Goal: Task Accomplishment & Management: Complete application form

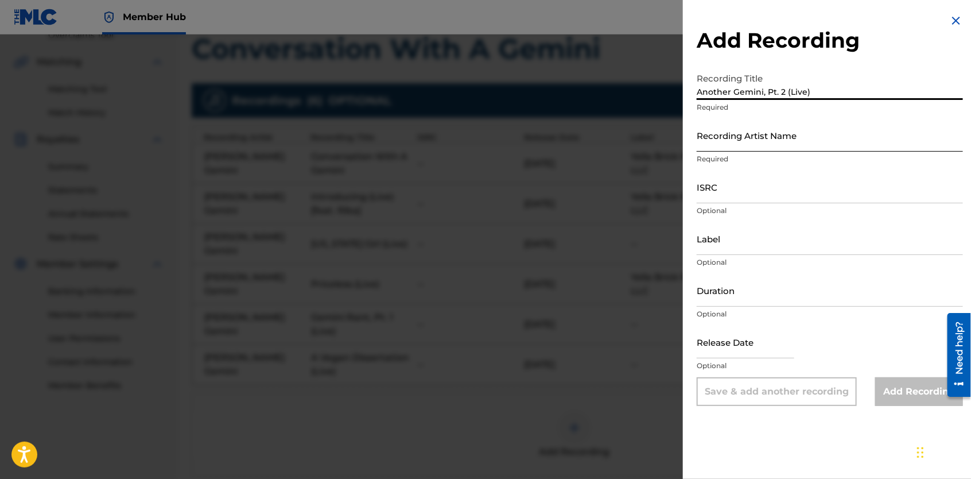
type input "Another Gemini, Pt. 2 (Live)"
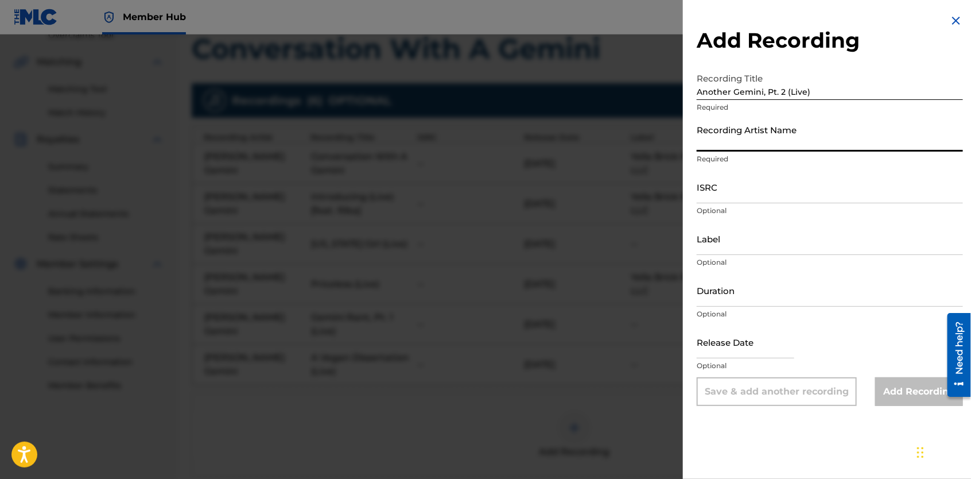
click at [763, 141] on input "Recording Artist Name" at bounding box center [830, 135] width 266 height 33
type input "[PERSON_NAME] Gemini"
type input "Yella Brick Road Ent. LLC"
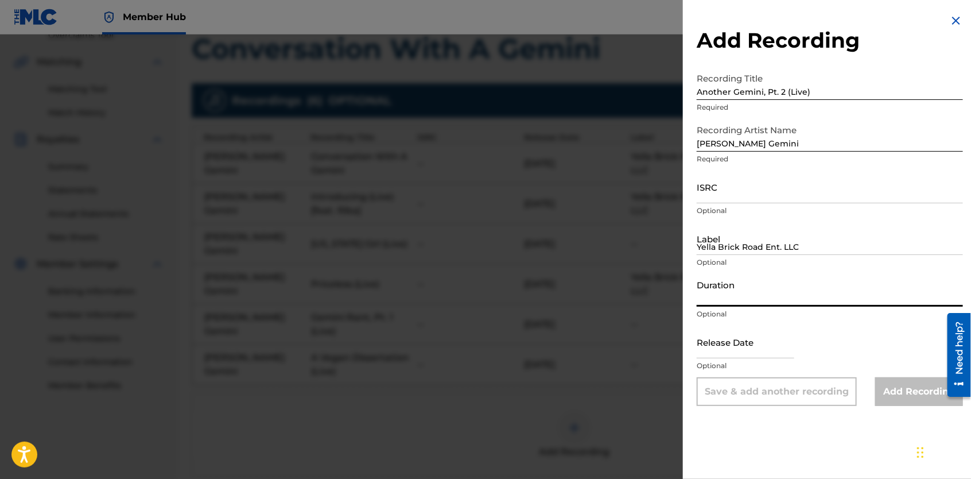
click at [737, 297] on input "Duration" at bounding box center [830, 290] width 266 height 33
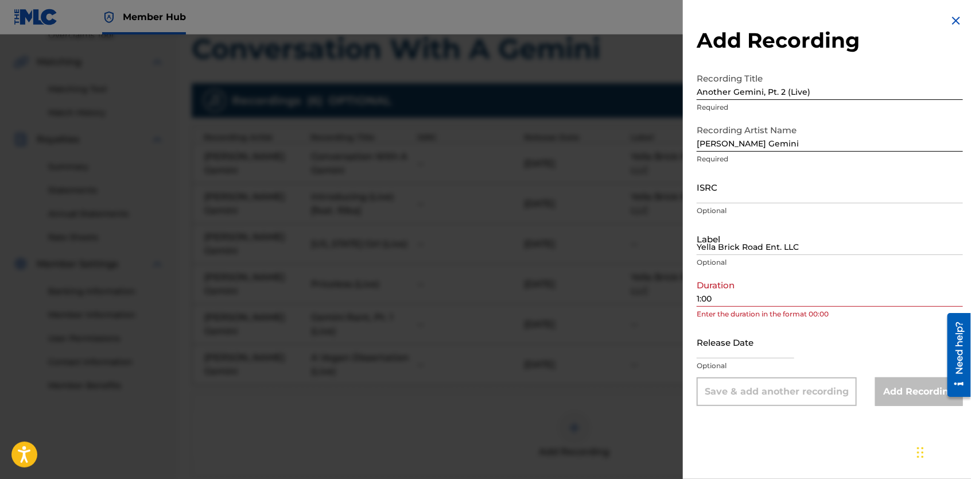
click at [696, 299] on div "Add Recording Recording Title Another Gemini, Pt. 2 (Live) Required Recording A…" at bounding box center [830, 210] width 294 height 420
click at [698, 297] on input "1:00" at bounding box center [830, 290] width 266 height 33
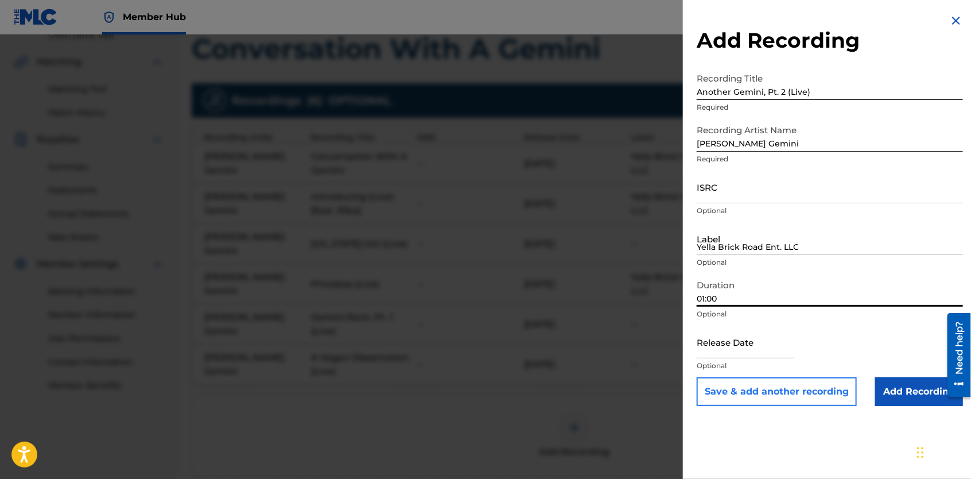
type input "01:00"
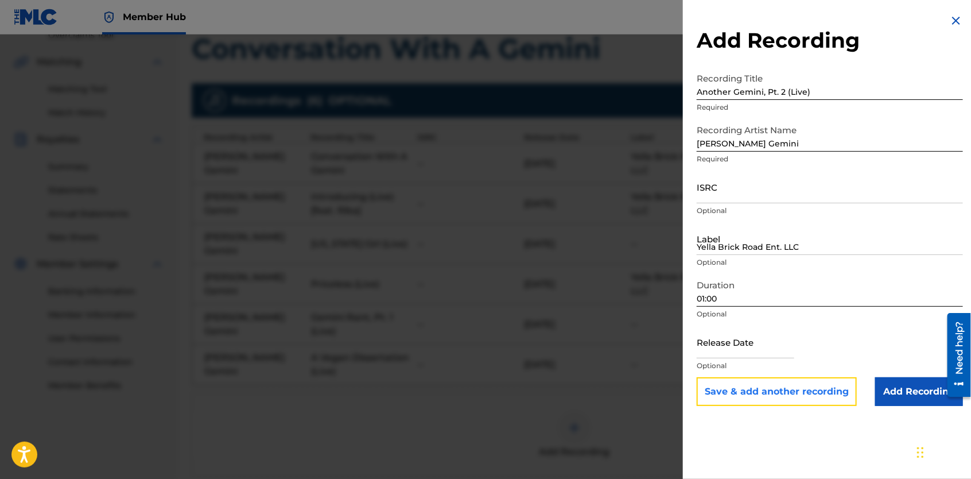
click at [829, 392] on button "Save & add another recording" at bounding box center [777, 391] width 160 height 29
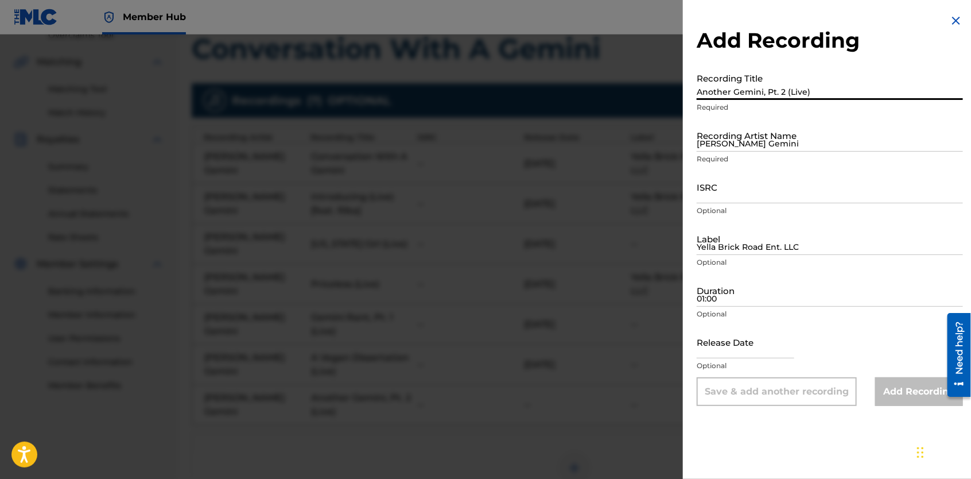
click at [734, 90] on input "Another Gemini, Pt. 2 (Live)" at bounding box center [830, 83] width 266 height 33
type input "O"
type input "It Is Wet (Live)"
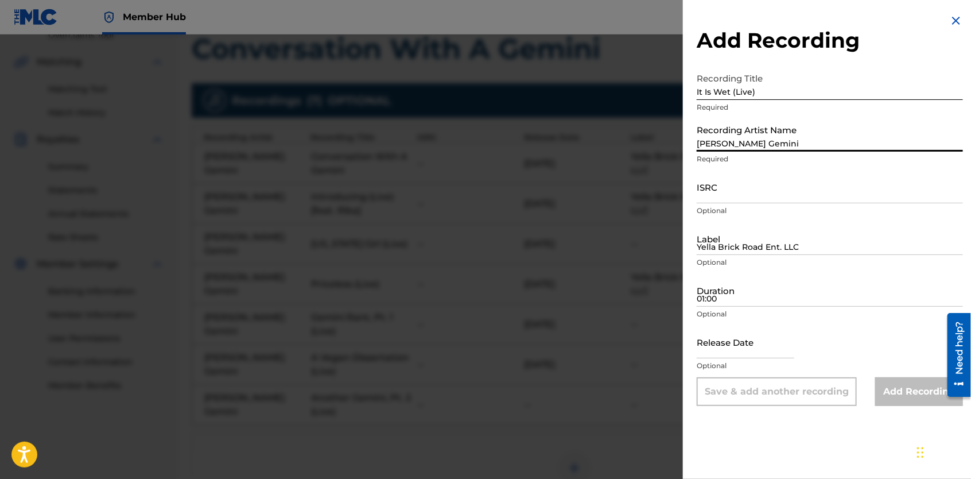
click at [740, 138] on input "[PERSON_NAME] Gemini" at bounding box center [830, 135] width 266 height 33
type input "[PERSON_NAME] Gemini"
type input "Yella Brick Road Ent. LLC"
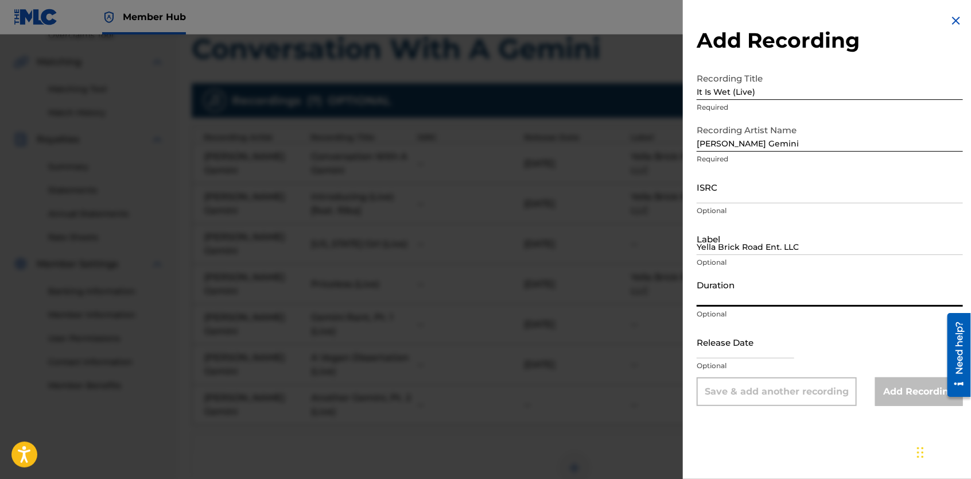
click at [733, 294] on input "Duration" at bounding box center [830, 290] width 266 height 33
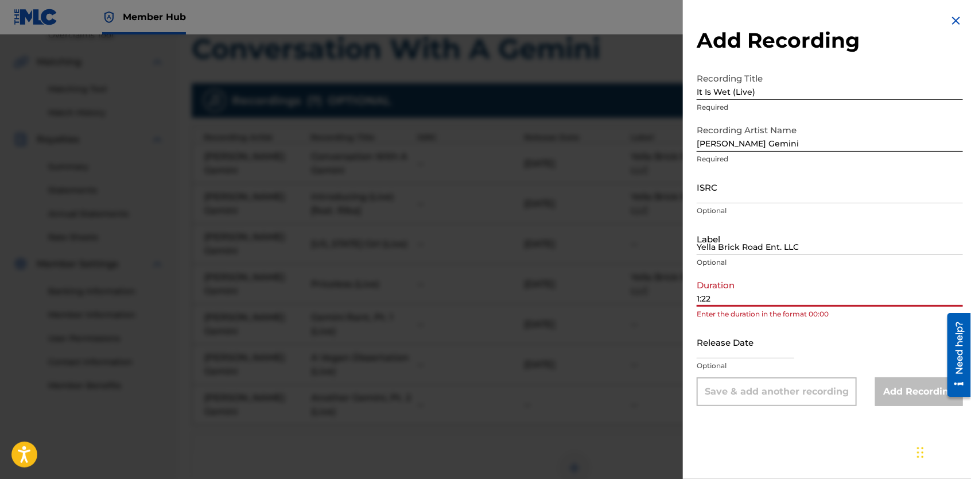
click at [697, 297] on input "1:22" at bounding box center [830, 290] width 266 height 33
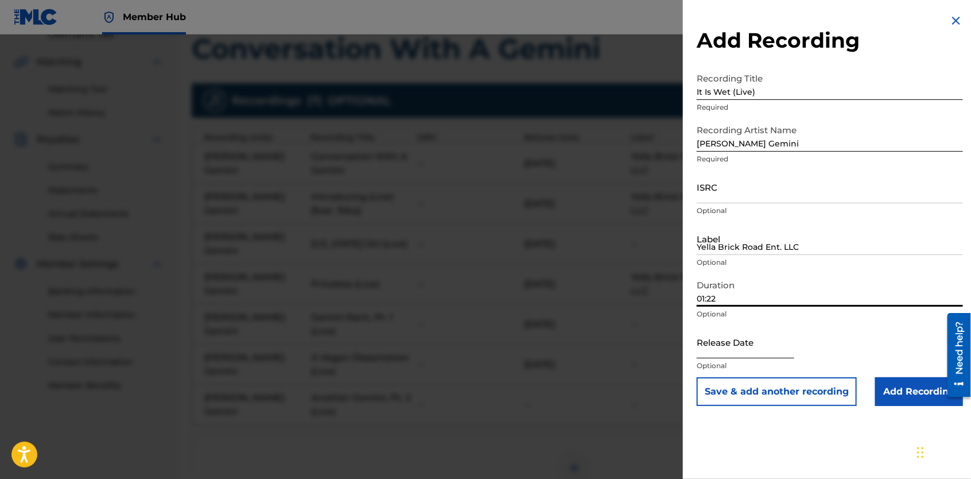
type input "01:22"
click at [715, 348] on input "text" at bounding box center [746, 341] width 98 height 33
select select "8"
select select "2025"
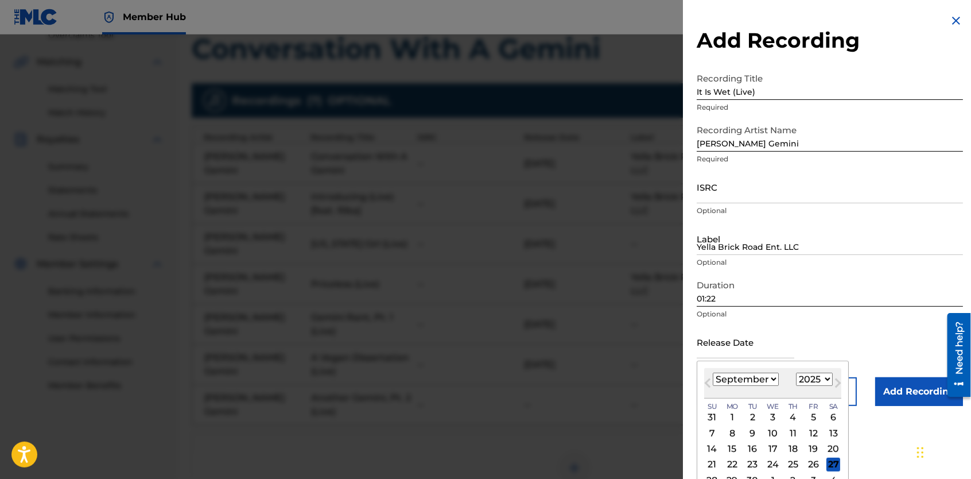
click at [772, 374] on select "January February March April May June July August September October November De…" at bounding box center [746, 379] width 66 height 13
select select "7"
click at [713, 373] on select "January February March April May June July August September October November De…" at bounding box center [746, 379] width 66 height 13
click at [822, 375] on select "1899 1900 1901 1902 1903 1904 1905 1906 1907 1908 1909 1910 1911 1912 1913 1914…" at bounding box center [814, 379] width 37 height 13
select select "2023"
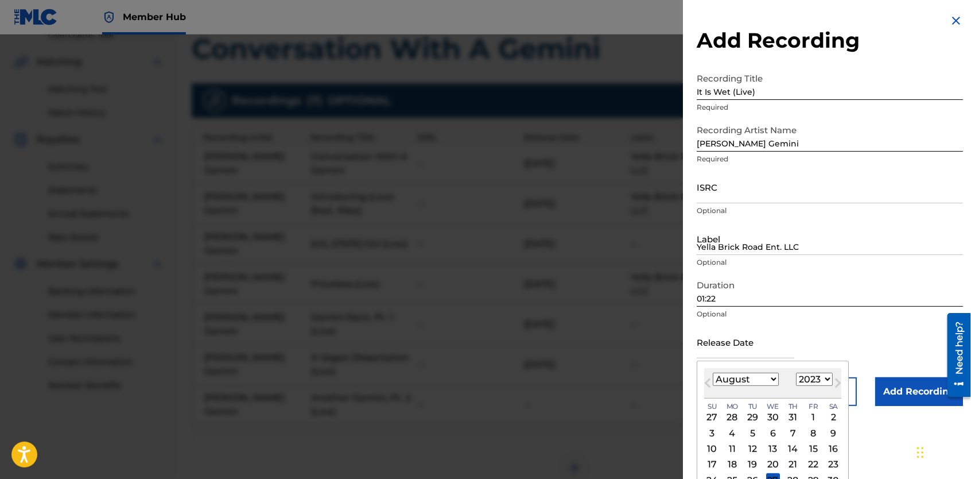
click at [796, 373] on select "1899 1900 1901 1902 1903 1904 1905 1906 1907 1908 1909 1910 1911 1912 1913 1914…" at bounding box center [814, 379] width 37 height 13
click at [812, 466] on div "25" at bounding box center [814, 465] width 14 height 14
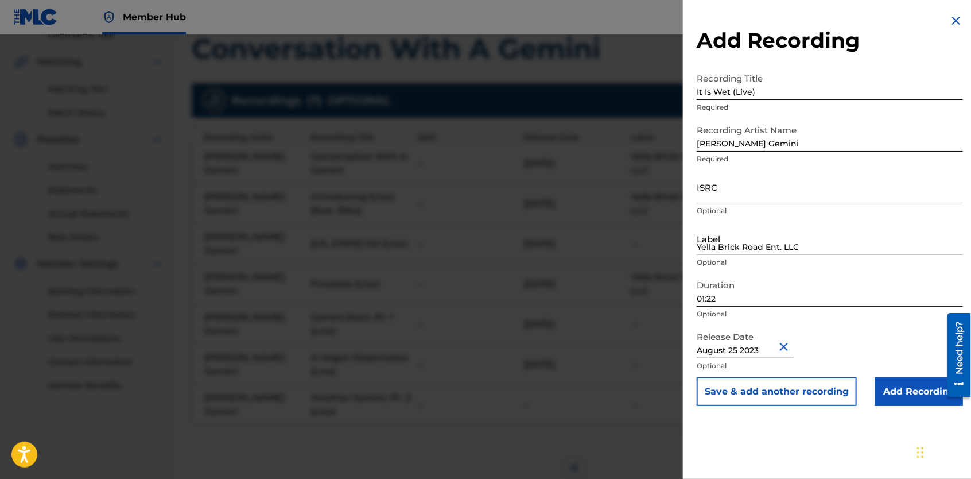
click at [812, 466] on div "Add Recording Recording Title It Is Wet (Live) Required Recording Artist Name […" at bounding box center [830, 239] width 294 height 479
click at [814, 387] on button "Save & add another recording" at bounding box center [777, 391] width 160 height 29
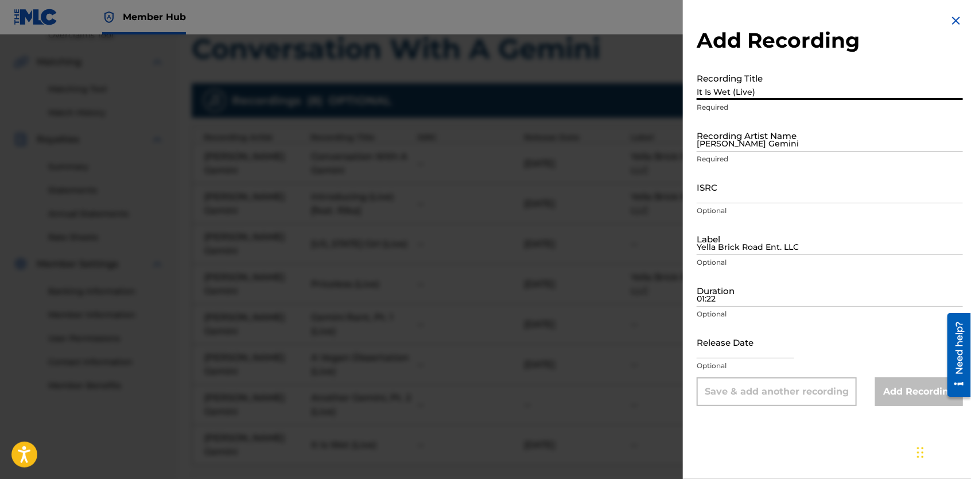
click at [776, 89] on input "It Is Wet (Live)" at bounding box center [830, 83] width 266 height 33
type input "The Quickest Gemini Rant, Pt. 3 (Live)"
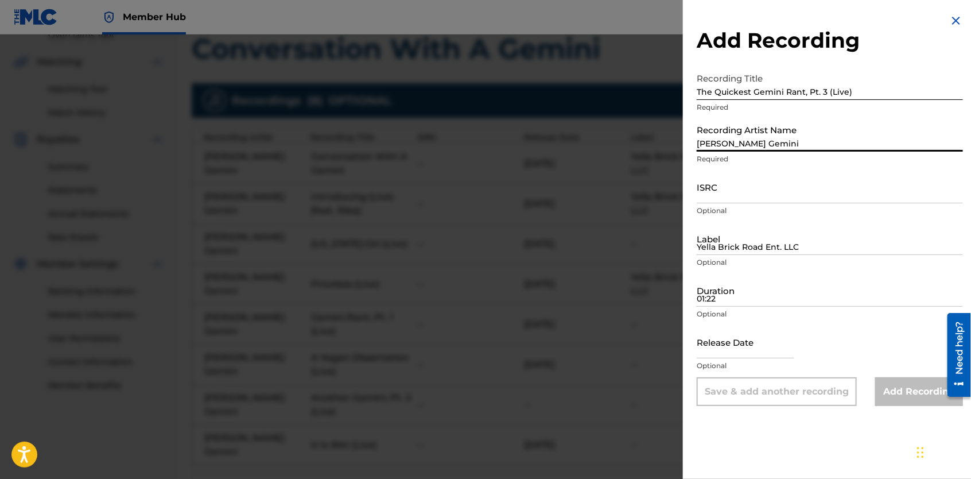
click at [810, 141] on input "[PERSON_NAME] Gemini" at bounding box center [830, 135] width 266 height 33
type input "[PERSON_NAME] Gemini"
type input "Yella Brick Road Ent. LLC"
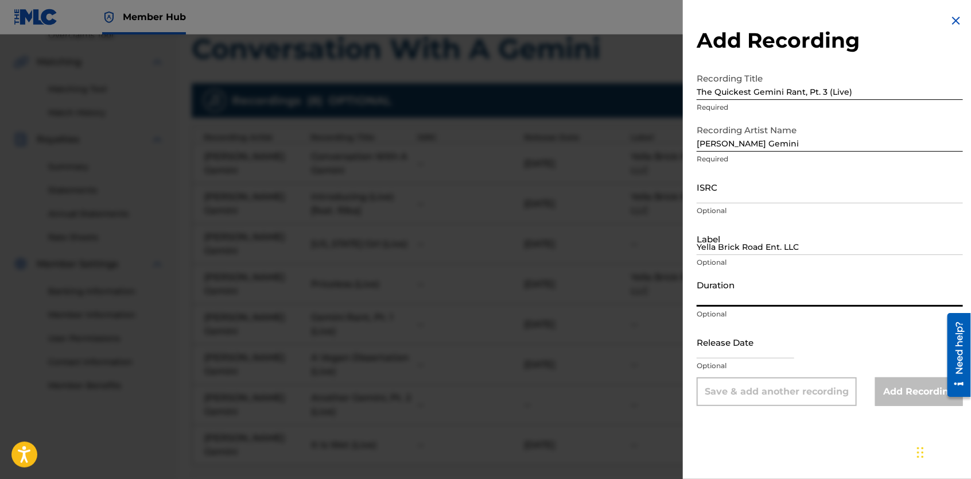
click at [751, 292] on input "Duration" at bounding box center [830, 290] width 266 height 33
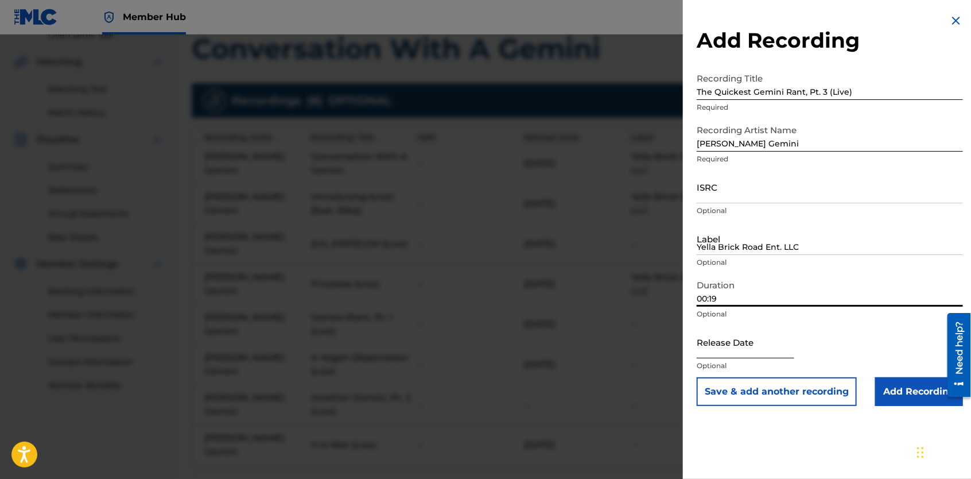
type input "00:19"
select select "8"
select select "2025"
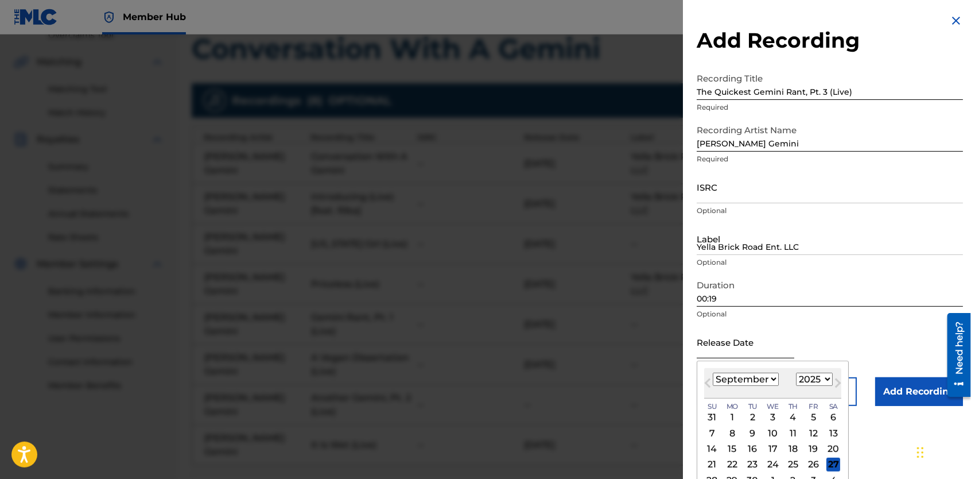
click at [762, 349] on input "text" at bounding box center [746, 341] width 98 height 33
click at [773, 379] on select "January February March April May June July August September October November De…" at bounding box center [746, 379] width 66 height 13
click at [713, 373] on select "January February March April May June July August September October November De…" at bounding box center [746, 379] width 66 height 13
click at [829, 379] on button "Next Month" at bounding box center [838, 385] width 18 height 18
select select "8"
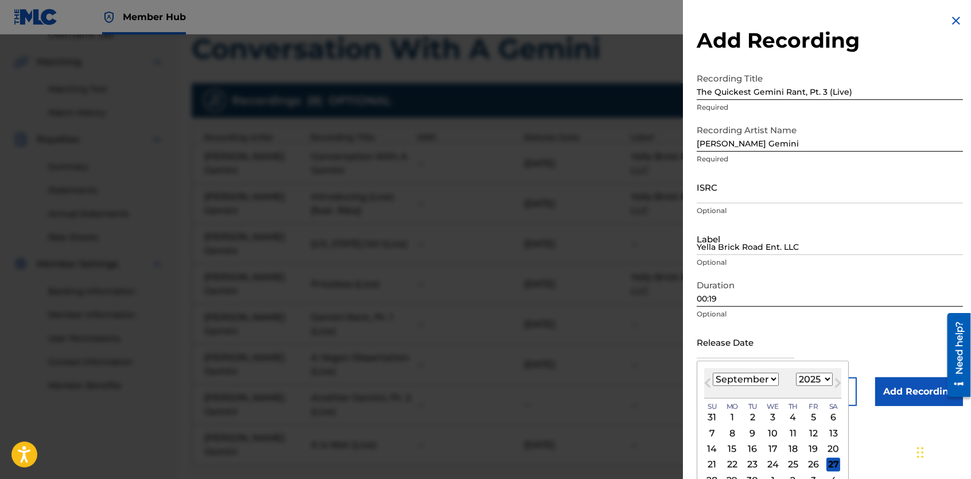
click at [826, 375] on select "1899 1900 1901 1902 1903 1904 1905 1906 1907 1908 1909 1910 1911 1912 1913 1914…" at bounding box center [814, 379] width 37 height 13
select select "2023"
click at [796, 373] on select "1899 1900 1901 1902 1903 1904 1905 1906 1907 1908 1909 1910 1911 1912 1913 1914…" at bounding box center [814, 379] width 37 height 13
click at [773, 381] on select "January February March April May June July August September October November De…" at bounding box center [746, 379] width 66 height 13
select select "7"
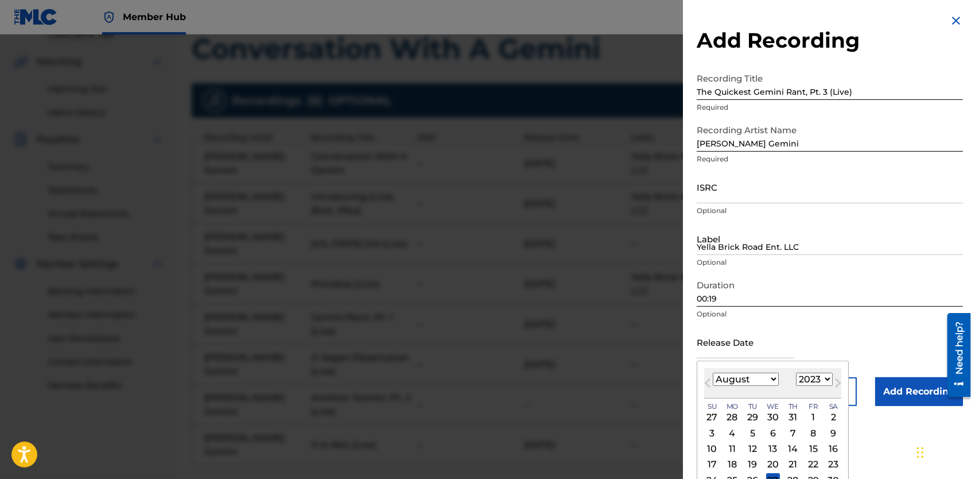
click at [713, 373] on select "January February March April May June July August September October November De…" at bounding box center [746, 379] width 66 height 13
click at [810, 462] on div "25" at bounding box center [814, 465] width 14 height 14
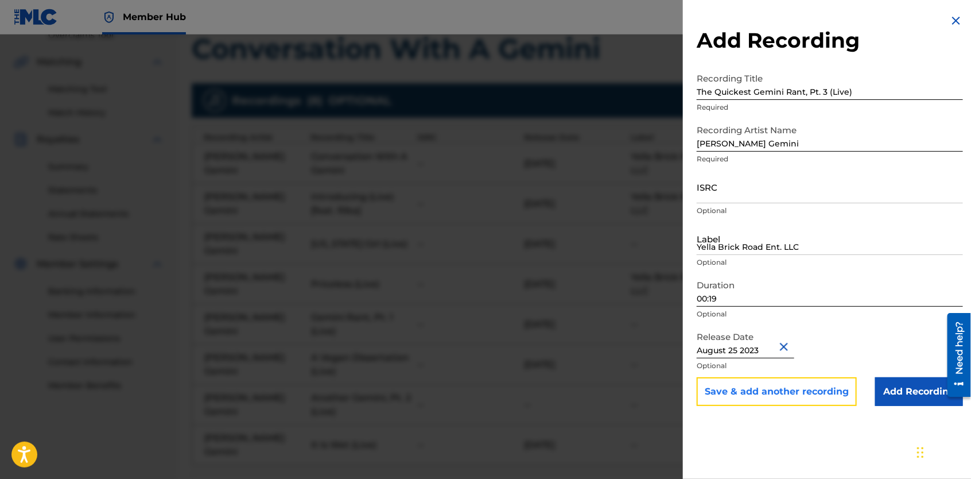
click at [834, 384] on button "Save & add another recording" at bounding box center [777, 391] width 160 height 29
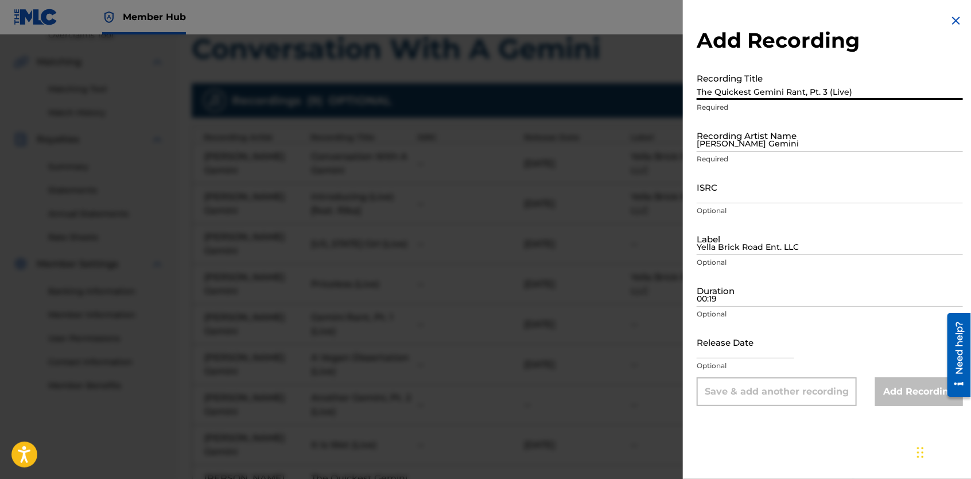
click at [758, 84] on input "The Quickest Gemini Rant, Pt. 3 (Live)" at bounding box center [830, 83] width 266 height 33
type input "Lyrical Miracle (Live)"
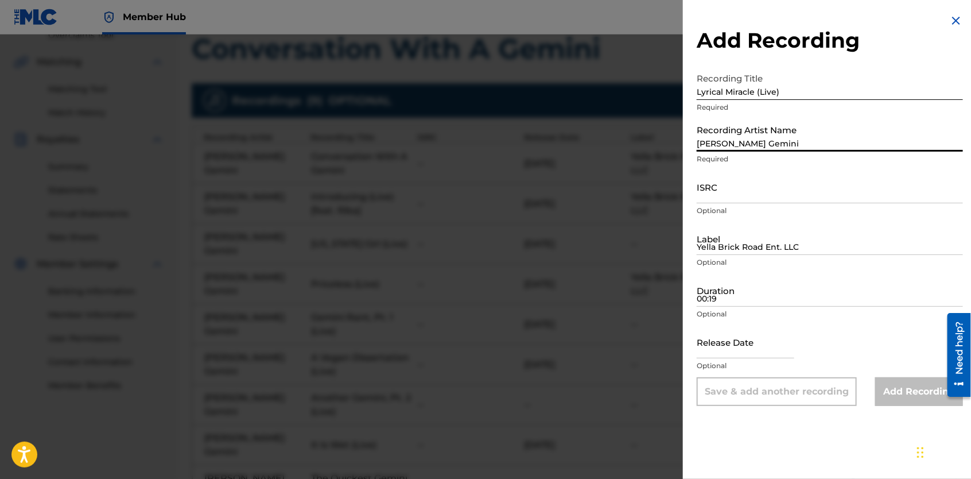
click at [759, 142] on input "[PERSON_NAME] Gemini" at bounding box center [830, 135] width 266 height 33
type input "[PERSON_NAME] Gemini"
type input "Yella Brick Road Ent. LLC"
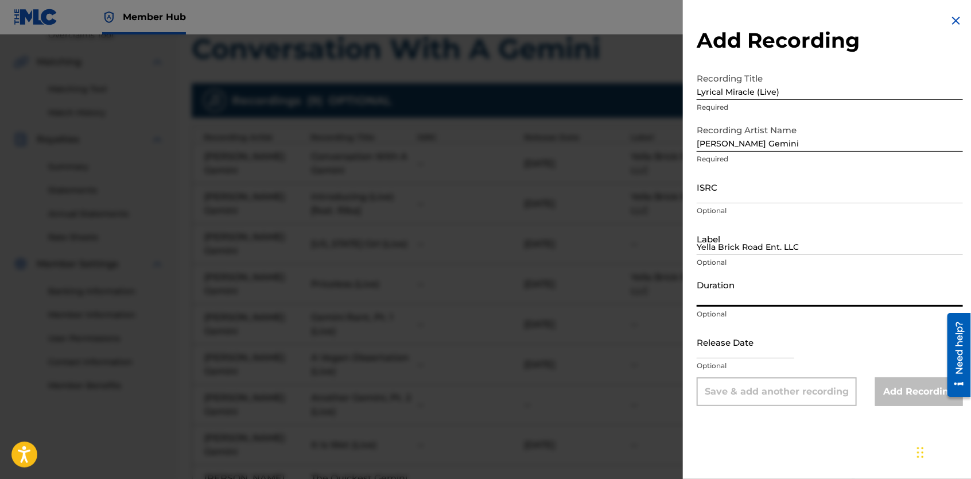
click at [733, 289] on input "Duration" at bounding box center [830, 290] width 266 height 33
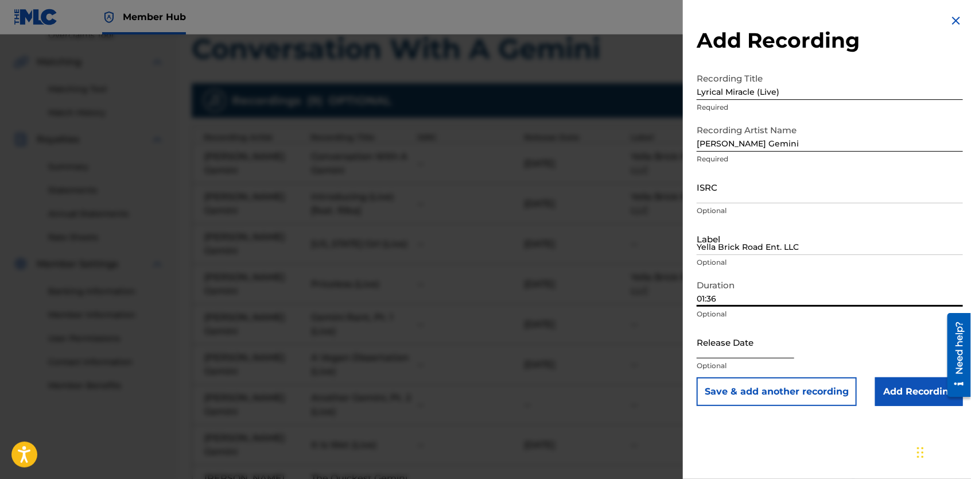
type input "01:36"
select select "8"
select select "2025"
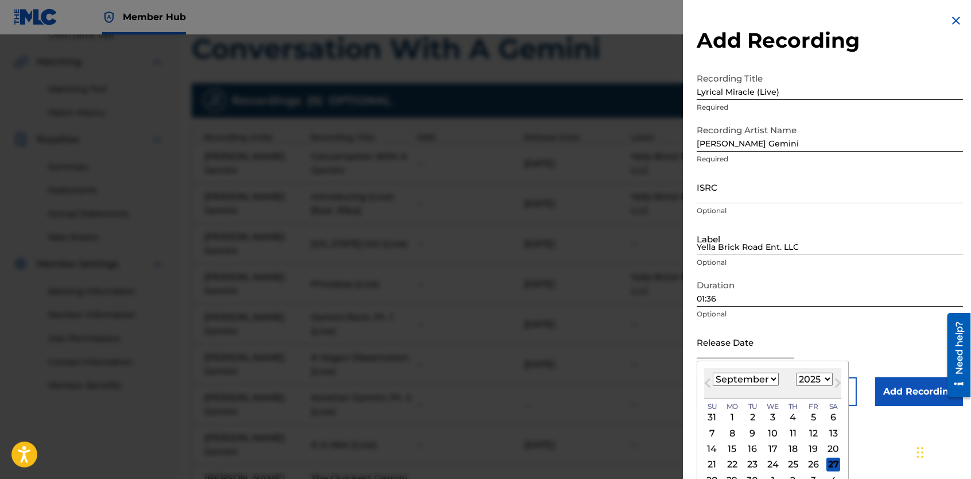
click at [760, 344] on input "text" at bounding box center [746, 341] width 98 height 33
click at [771, 381] on select "January February March April May June July August September October November De…" at bounding box center [746, 379] width 66 height 13
click at [713, 373] on select "January February March April May June July August September October November De…" at bounding box center [746, 379] width 66 height 13
click at [829, 377] on button "Next Month" at bounding box center [838, 385] width 18 height 18
select select "8"
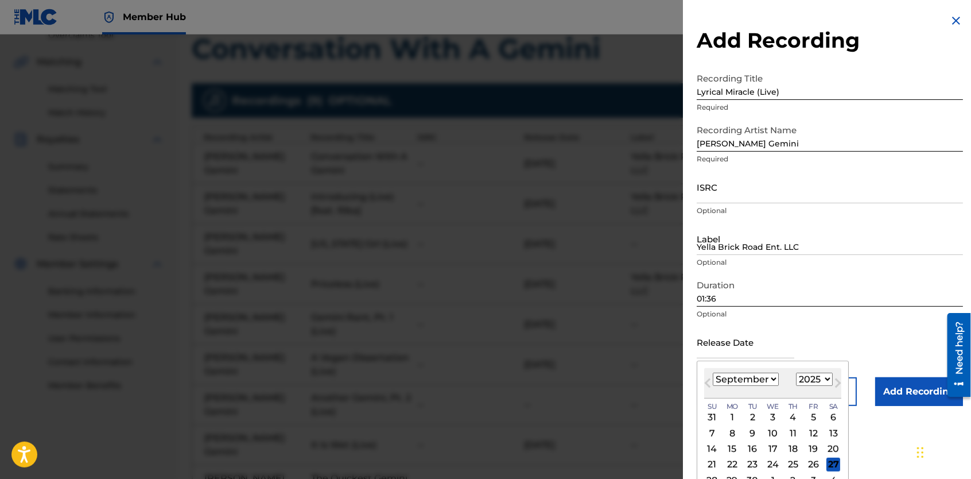
click at [826, 381] on select "1899 1900 1901 1902 1903 1904 1905 1906 1907 1908 1909 1910 1911 1912 1913 1914…" at bounding box center [814, 379] width 37 height 13
select select "2023"
click at [796, 373] on select "1899 1900 1901 1902 1903 1904 1905 1906 1907 1908 1909 1910 1911 1912 1913 1914…" at bounding box center [814, 379] width 37 height 13
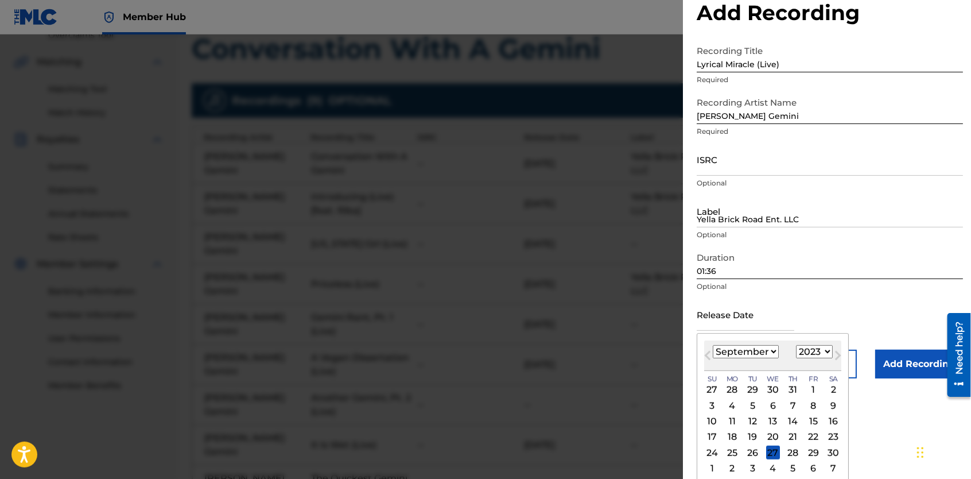
scroll to position [32, 0]
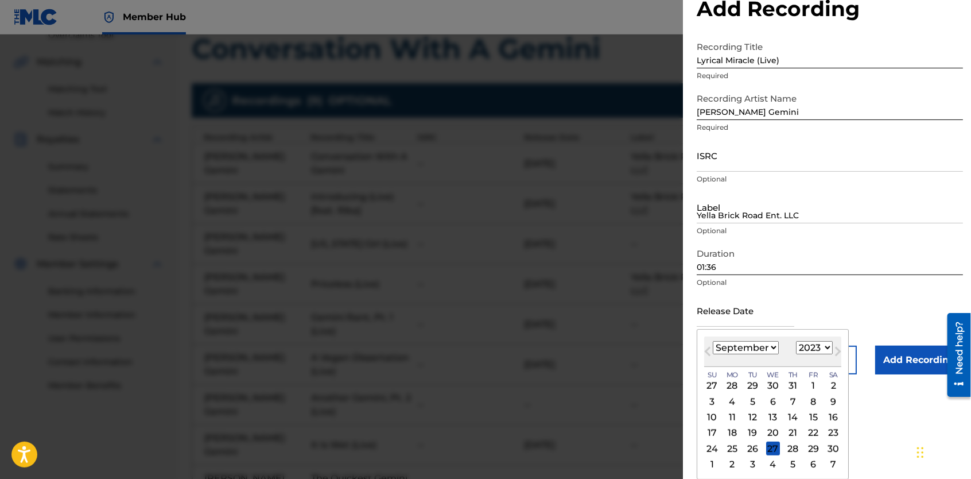
click at [774, 348] on select "January February March April May June July August September October November De…" at bounding box center [746, 347] width 66 height 13
select select "7"
click at [713, 341] on select "January February March April May June July August September October November De…" at bounding box center [746, 347] width 66 height 13
click at [810, 431] on div "25" at bounding box center [814, 433] width 14 height 14
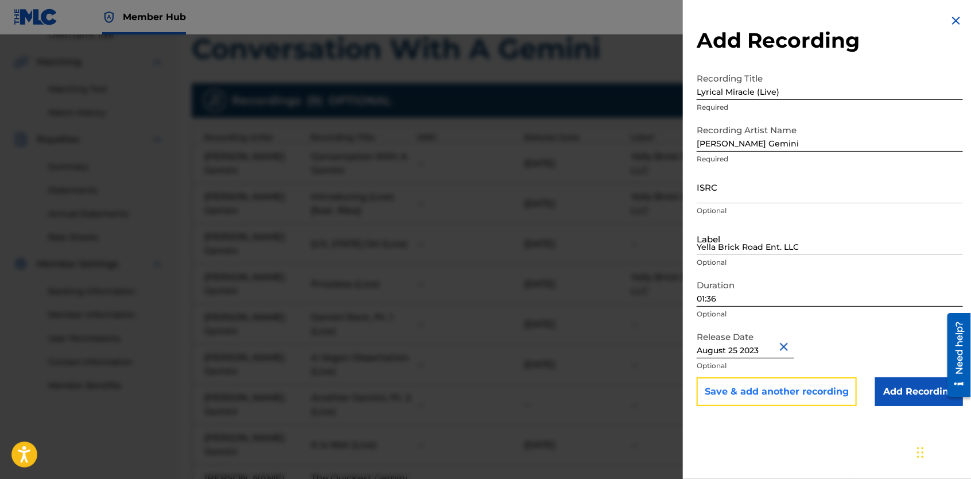
click at [802, 396] on button "Save & add another recording" at bounding box center [777, 391] width 160 height 29
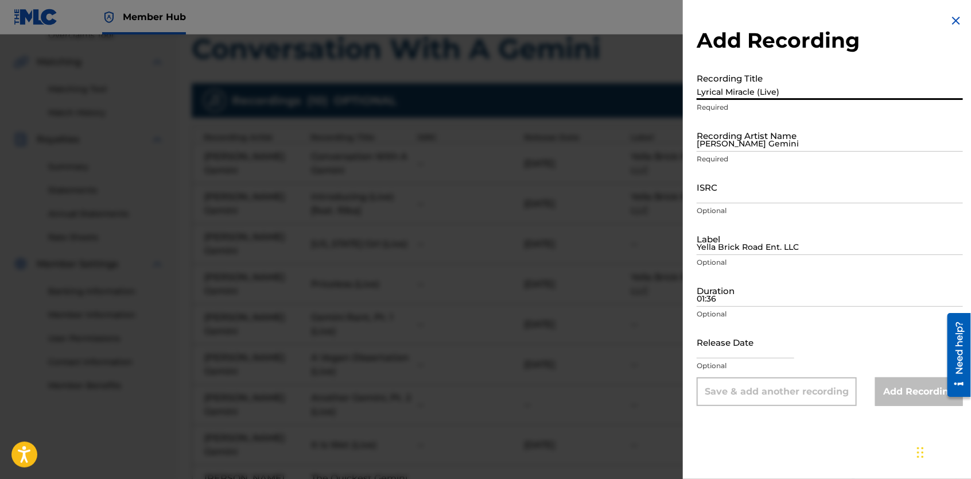
click at [758, 88] on input "Lyrical Miracle (Live)" at bounding box center [830, 83] width 266 height 33
type input "Queen of All Trades Rant, Pt. 4 (Live)"
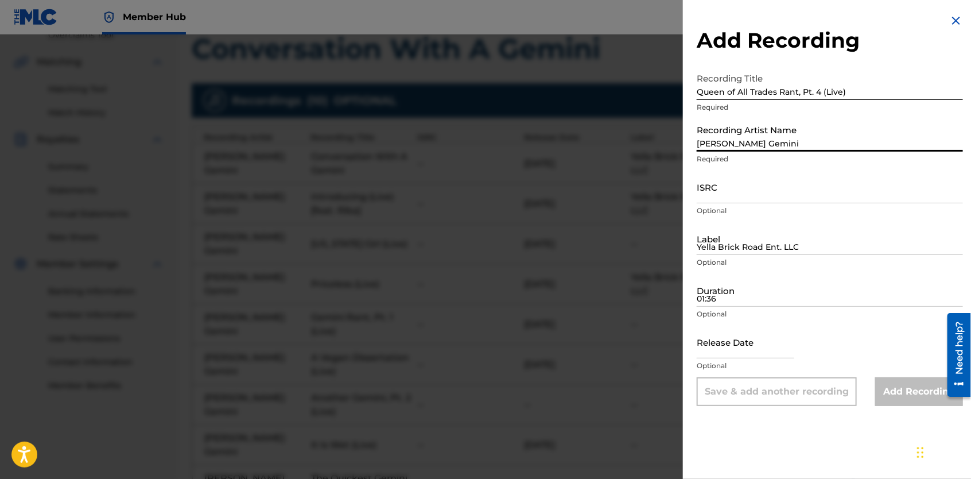
click at [879, 136] on input "[PERSON_NAME] Gemini" at bounding box center [830, 135] width 266 height 33
type input "[PERSON_NAME] Gemini"
type input "Yella Brick Road Ent. LLC"
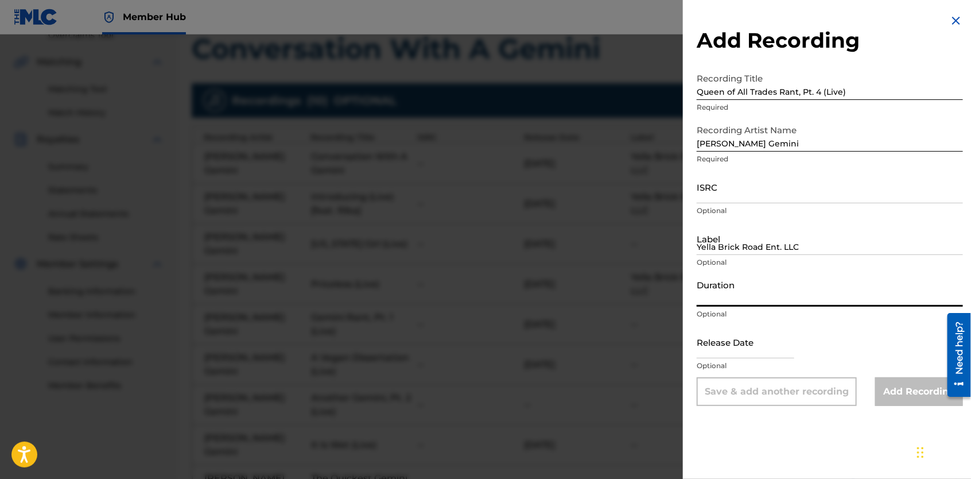
click at [754, 290] on input "Duration" at bounding box center [830, 290] width 266 height 33
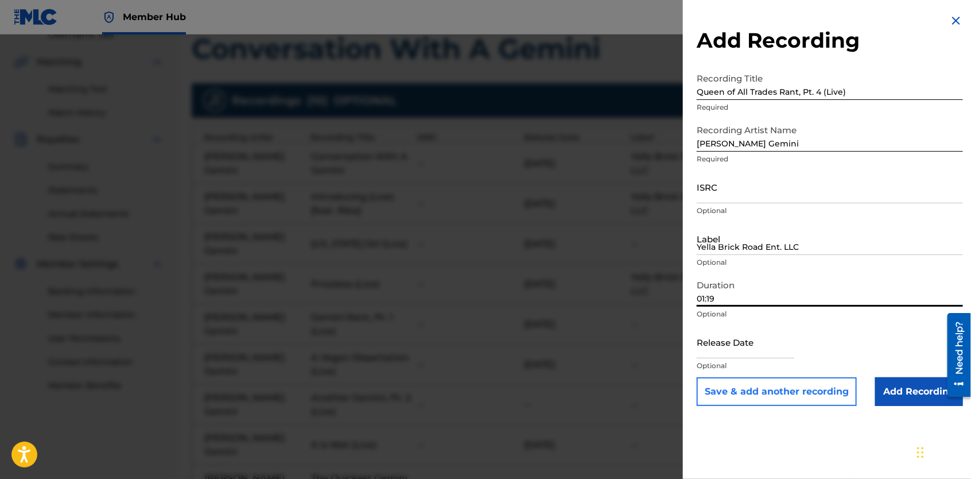
type input "01:19"
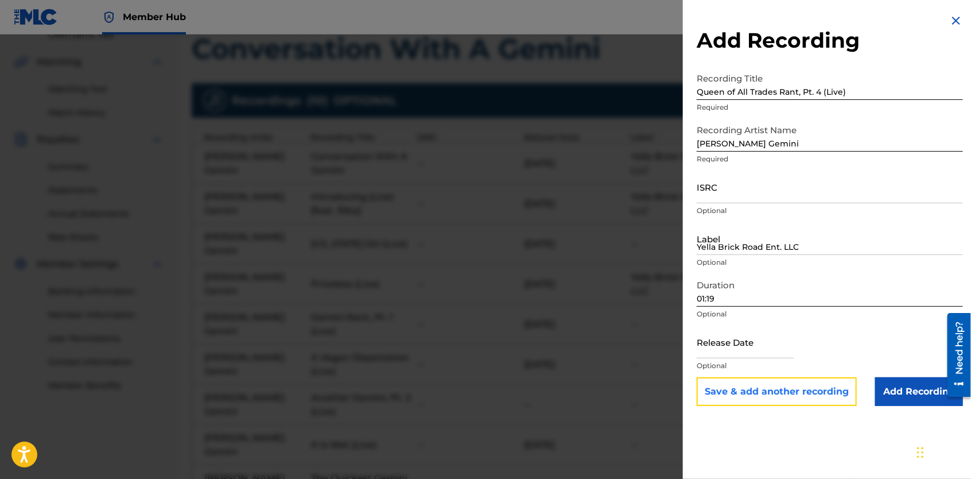
click at [792, 392] on button "Save & add another recording" at bounding box center [777, 391] width 160 height 29
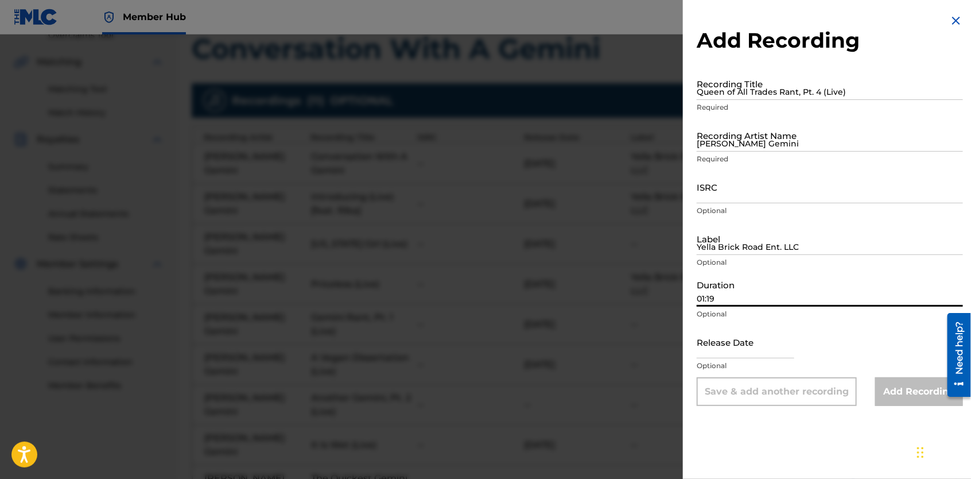
click at [782, 302] on input "01:19" at bounding box center [830, 290] width 266 height 33
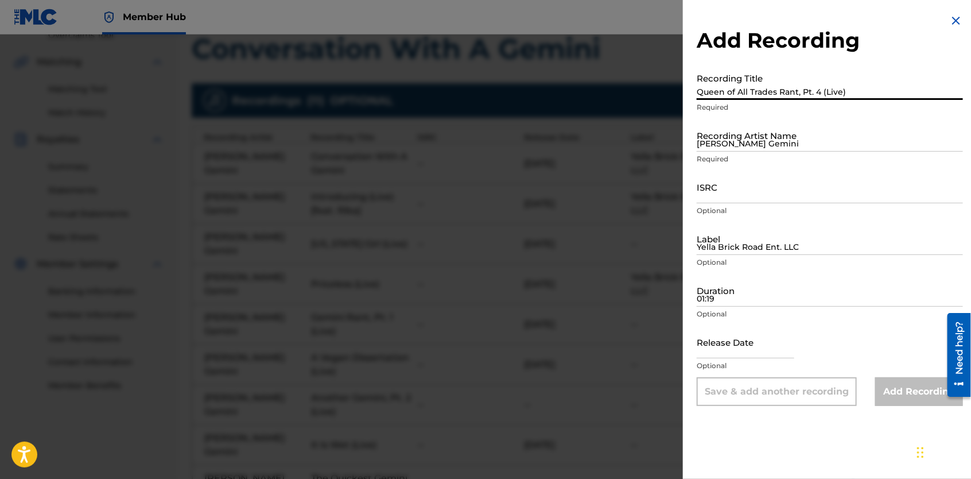
click at [753, 80] on input "Queen of All Trades Rant, Pt. 4 (Live)" at bounding box center [830, 83] width 266 height 33
type input "Twisted (Live)"
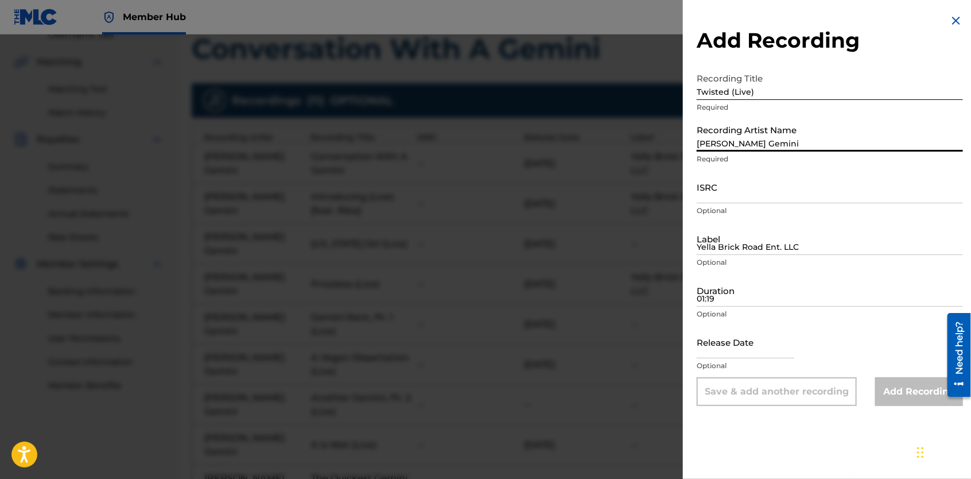
click at [755, 133] on input "[PERSON_NAME] Gemini" at bounding box center [830, 135] width 266 height 33
type input "[PERSON_NAME] Gemini"
type input "Yella Brick Road Ent. LLC"
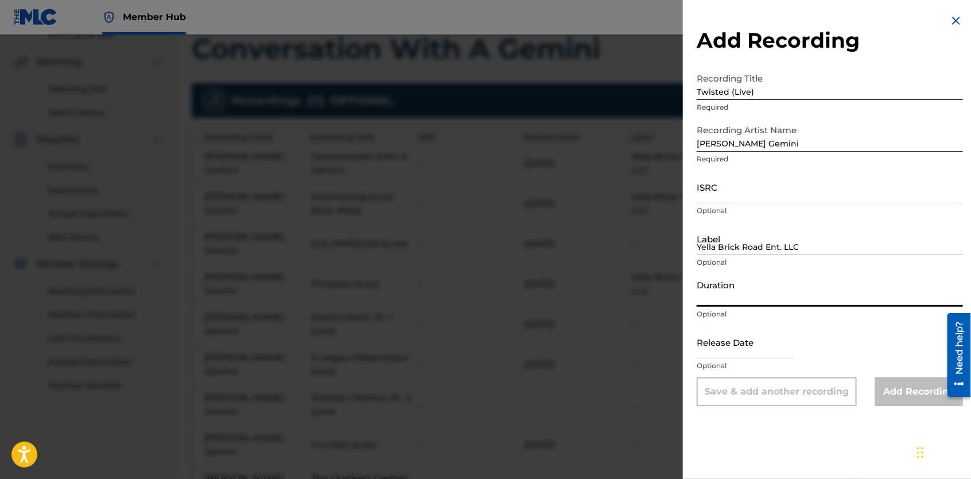
click at [732, 293] on input "Duration" at bounding box center [830, 290] width 266 height 33
type input "2"
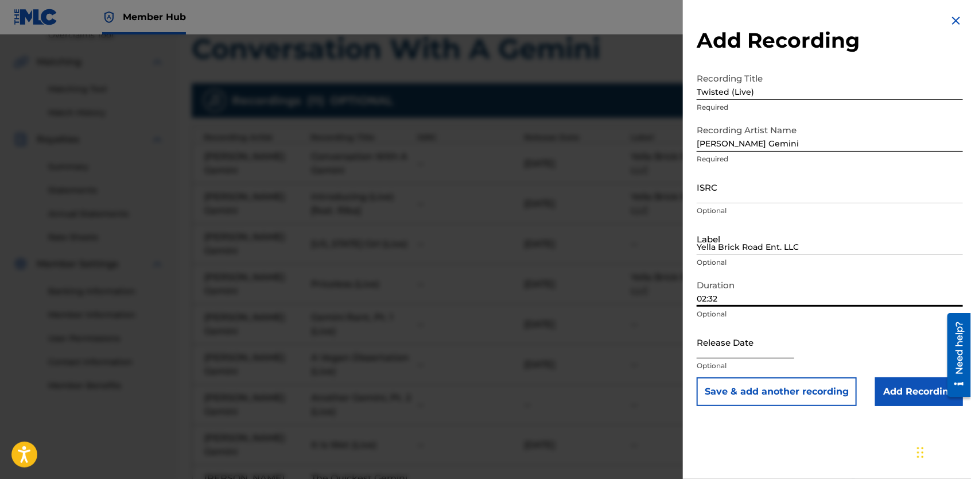
type input "02:32"
select select "8"
select select "2025"
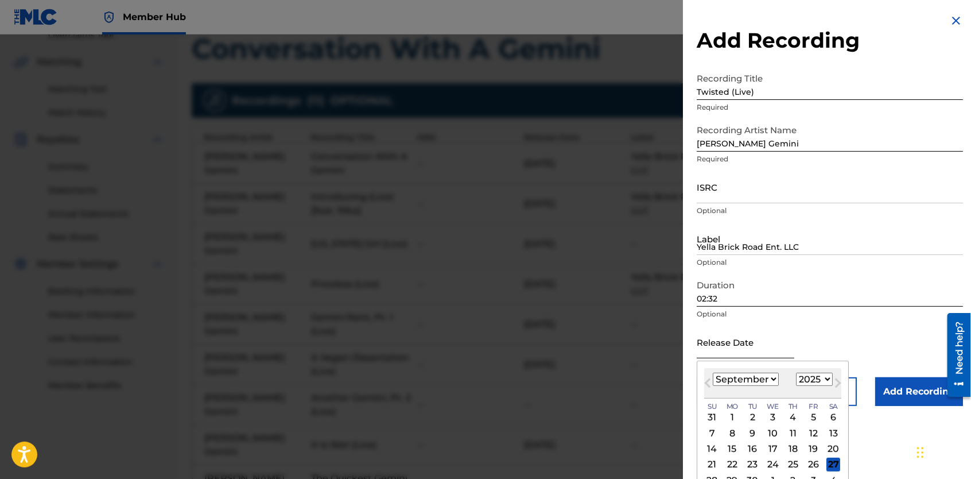
click at [747, 348] on input "text" at bounding box center [746, 341] width 98 height 33
click at [772, 379] on select "January February March April May June July August September October November De…" at bounding box center [746, 379] width 66 height 13
click at [713, 373] on select "January February March April May June July August September October November De…" at bounding box center [746, 379] width 66 height 13
click at [829, 380] on button "Next Month" at bounding box center [838, 385] width 18 height 18
click at [831, 380] on button "Next Month" at bounding box center [838, 385] width 18 height 18
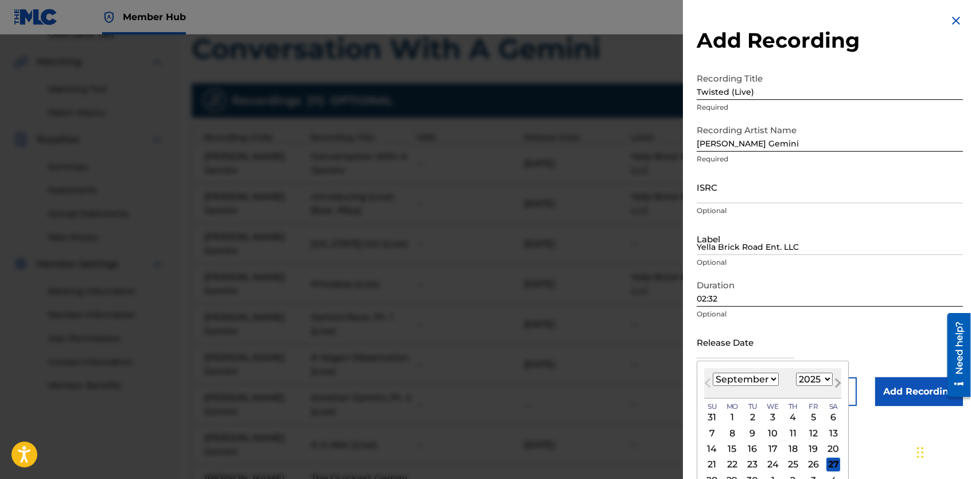
select select "9"
click at [827, 375] on select "1899 1900 1901 1902 1903 1904 1905 1906 1907 1908 1909 1910 1911 1912 1913 1914…" at bounding box center [814, 379] width 37 height 13
select select "2023"
click at [796, 373] on select "1899 1900 1901 1902 1903 1904 1905 1906 1907 1908 1909 1910 1911 1912 1913 1914…" at bounding box center [814, 379] width 37 height 13
click at [774, 379] on select "January February March April May June July August September October November De…" at bounding box center [746, 379] width 66 height 13
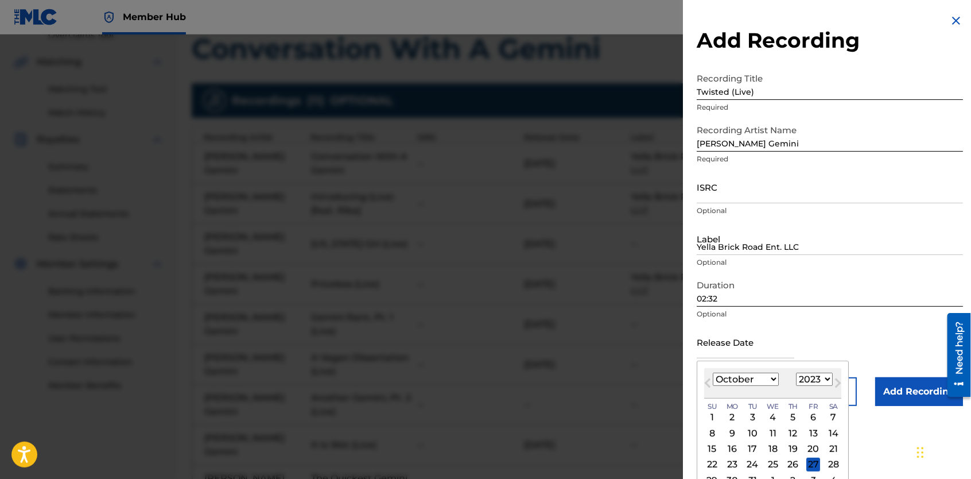
select select "7"
click at [713, 373] on select "January February March April May June July August September October November De…" at bounding box center [746, 379] width 66 height 13
click at [811, 462] on div "25" at bounding box center [814, 465] width 14 height 14
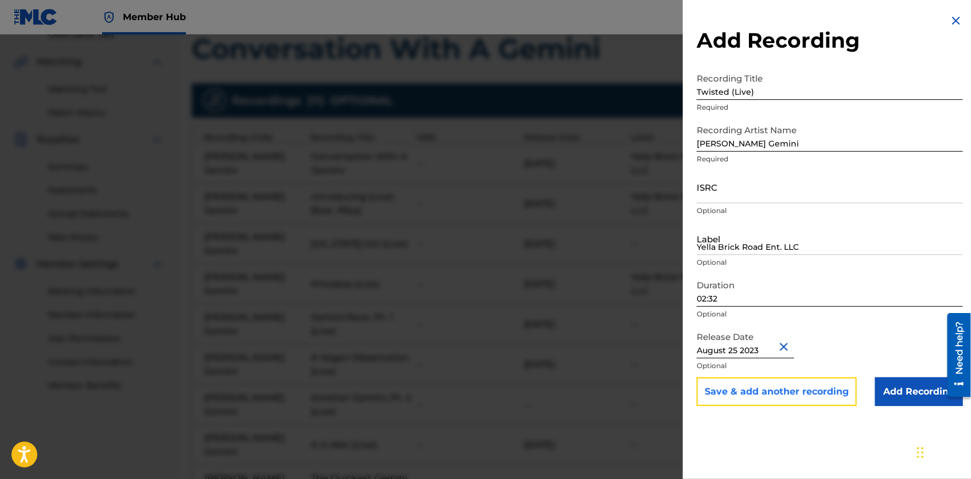
click at [800, 396] on button "Save & add another recording" at bounding box center [777, 391] width 160 height 29
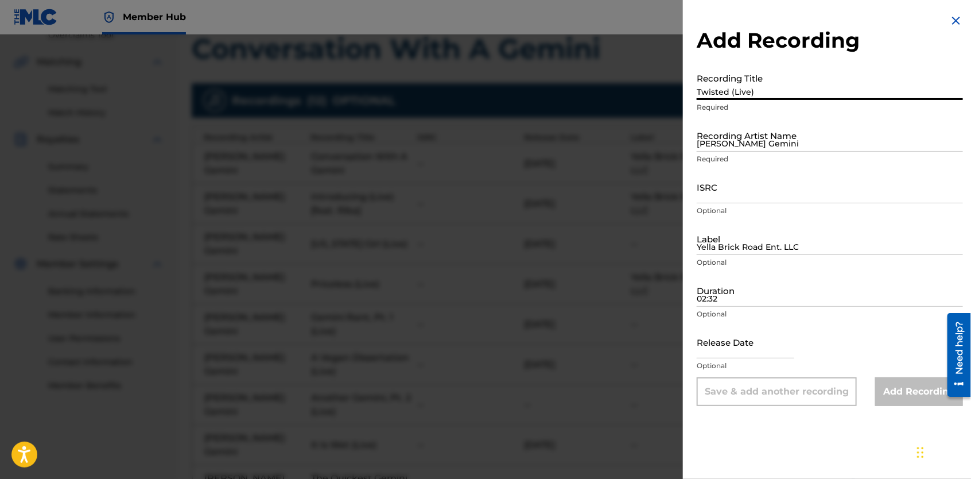
click at [783, 90] on input "Twisted (Live)" at bounding box center [830, 83] width 266 height 33
type input "Last Rant, Pt. 5 (Lived)"
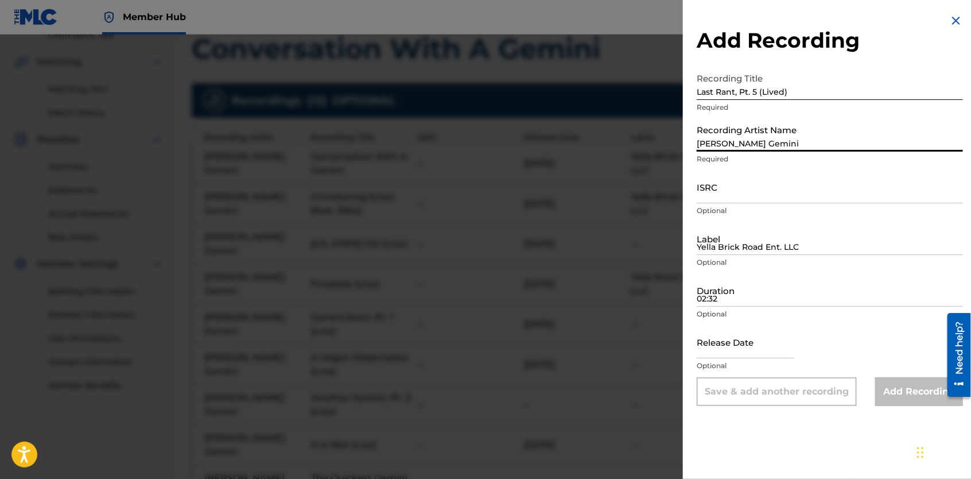
click at [771, 136] on input "[PERSON_NAME] Gemini" at bounding box center [830, 135] width 266 height 33
type input "[PERSON_NAME] Gemini"
type input "Yella Brick Road Ent. LLC"
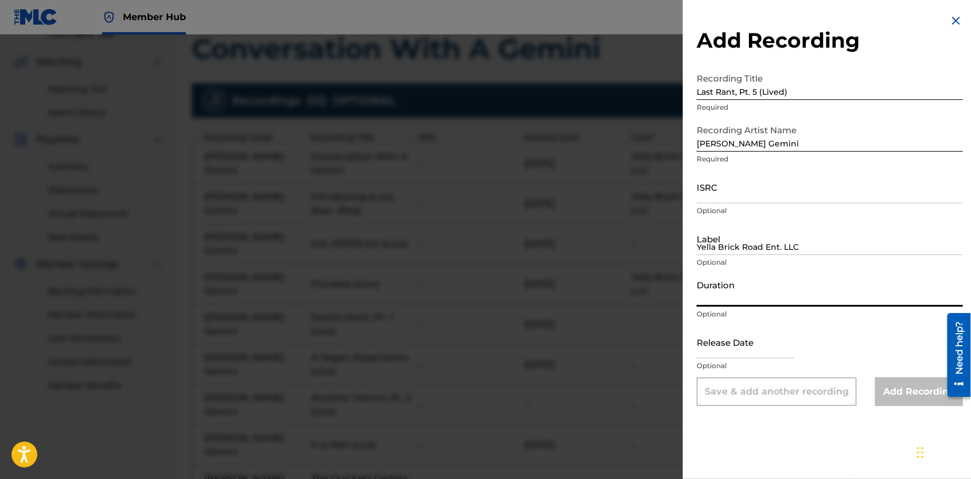
click at [744, 292] on input "Duration" at bounding box center [830, 290] width 266 height 33
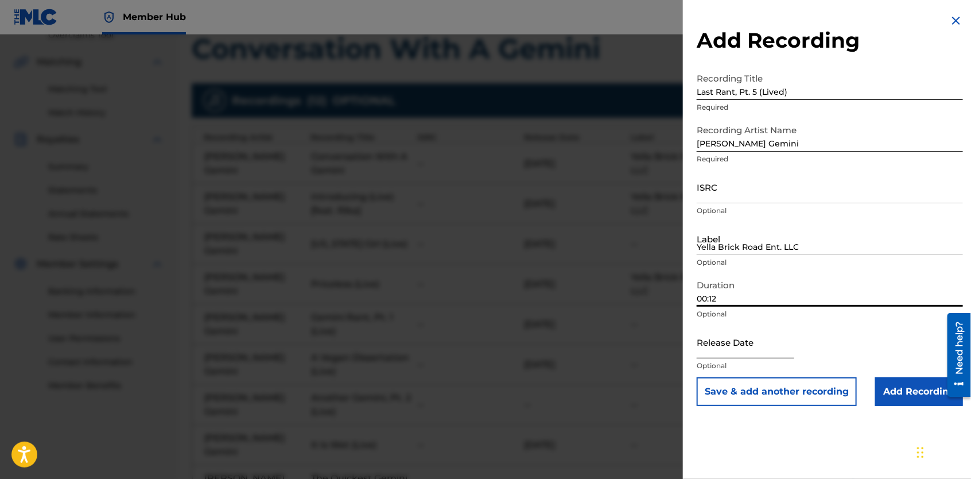
type input "00:12"
select select "8"
select select "2025"
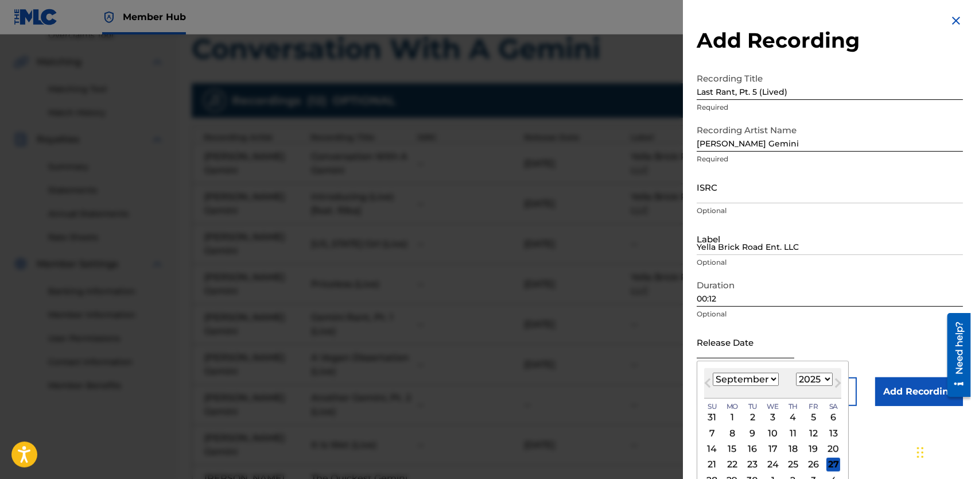
click at [742, 343] on input "text" at bounding box center [746, 341] width 98 height 33
click at [773, 379] on select "January February March April May June July August September October November De…" at bounding box center [746, 379] width 66 height 13
select select "7"
click at [713, 373] on select "January February March April May June July August September October November De…" at bounding box center [746, 379] width 66 height 13
click at [825, 378] on select "1899 1900 1901 1902 1903 1904 1905 1906 1907 1908 1909 1910 1911 1912 1913 1914…" at bounding box center [814, 379] width 37 height 13
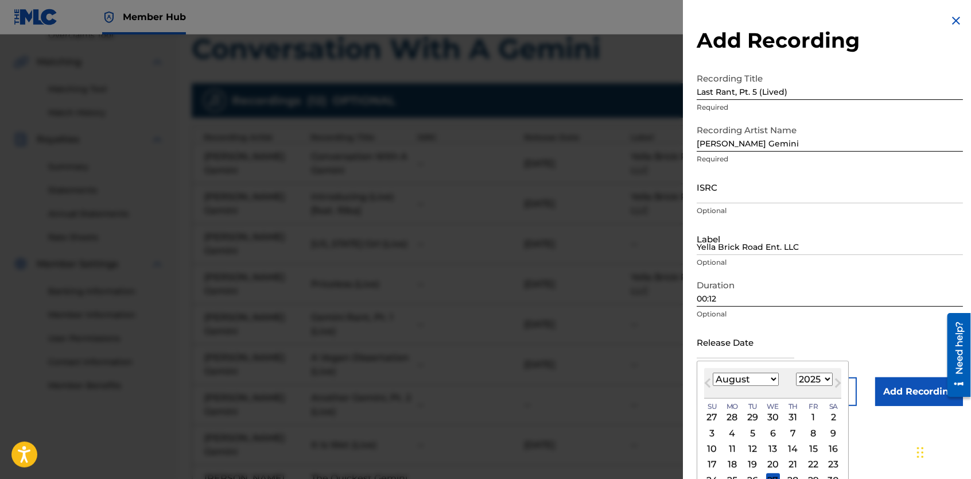
select select "2023"
click at [796, 373] on select "1899 1900 1901 1902 1903 1904 1905 1906 1907 1908 1909 1910 1911 1912 1913 1914…" at bounding box center [814, 379] width 37 height 13
click at [811, 462] on div "25" at bounding box center [814, 465] width 14 height 14
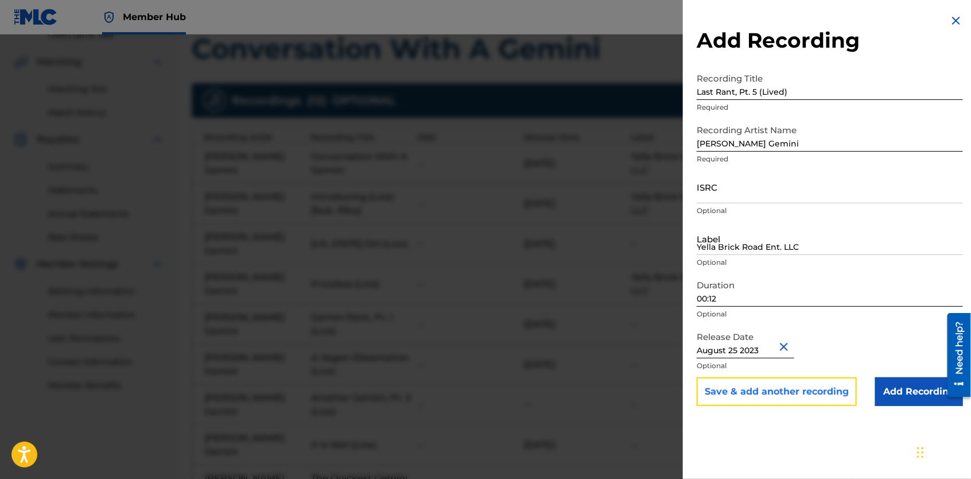
click at [801, 396] on button "Save & add another recording" at bounding box center [777, 391] width 160 height 29
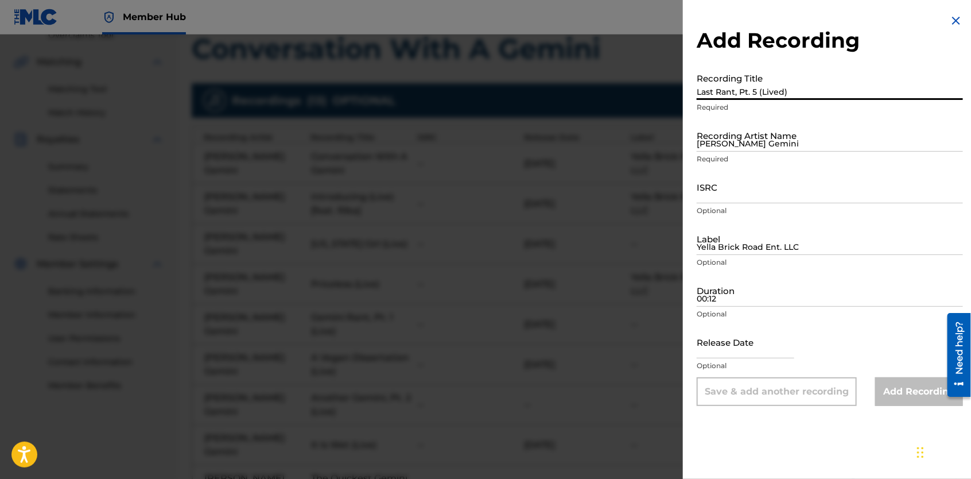
click at [714, 91] on input "Last Rant, Pt. 5 (Lived)" at bounding box center [830, 83] width 266 height 33
type input "The Solution (Live)"
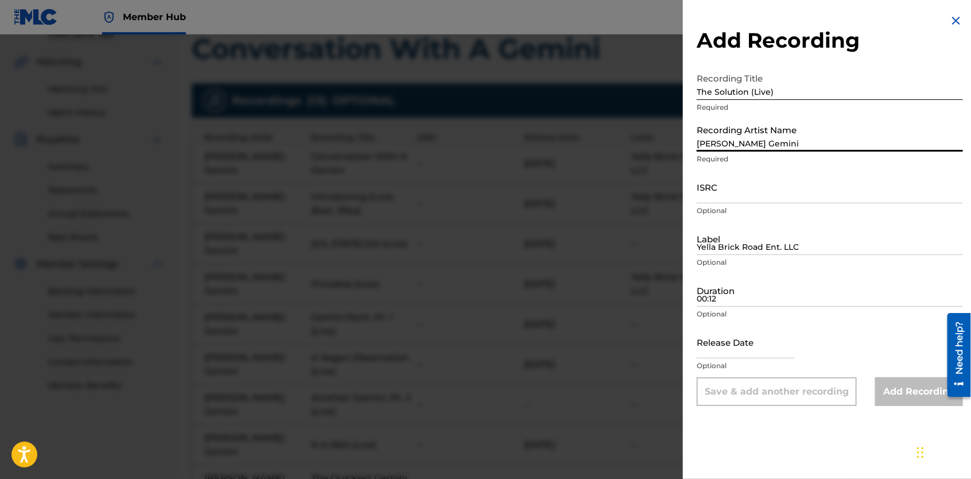
click at [728, 131] on input "[PERSON_NAME] Gemini" at bounding box center [830, 135] width 266 height 33
type input "[PERSON_NAME] Gemini"
type input "Yella Brick Road Ent. LLC"
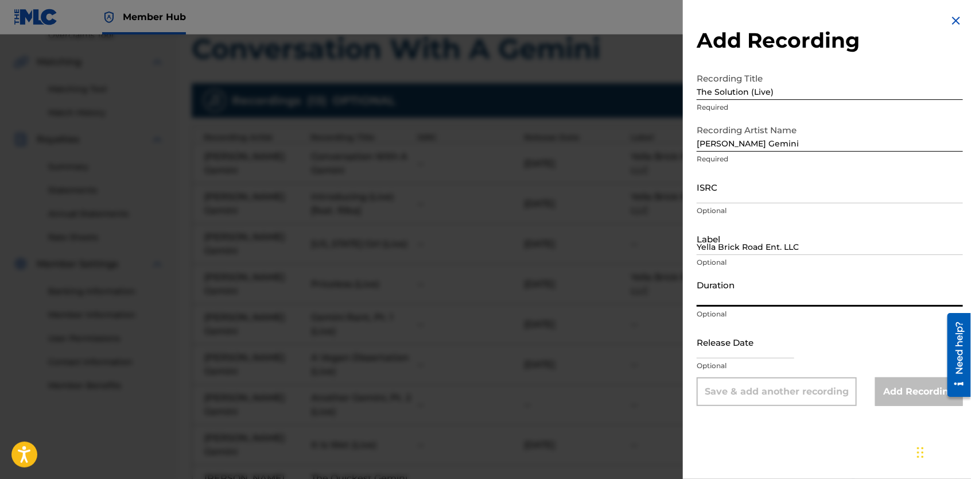
click at [726, 297] on input "Duration" at bounding box center [830, 290] width 266 height 33
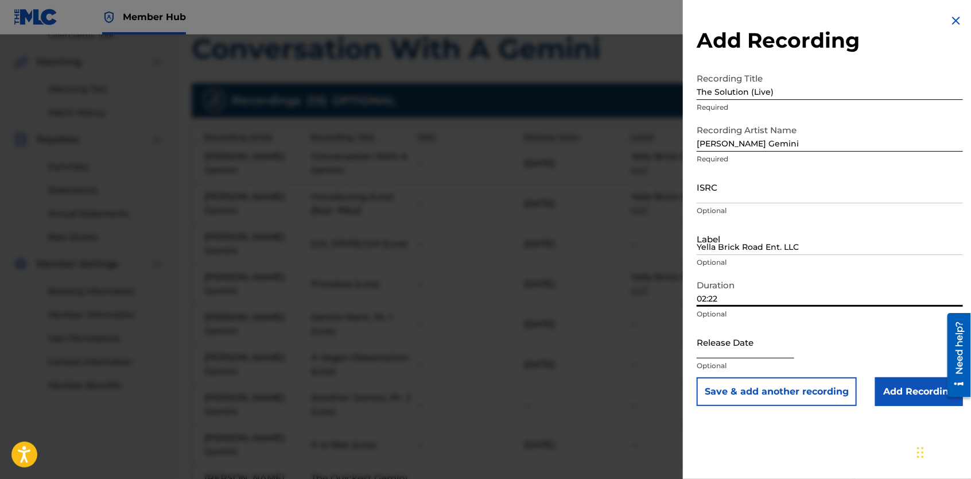
type input "02:22"
select select "8"
select select "2025"
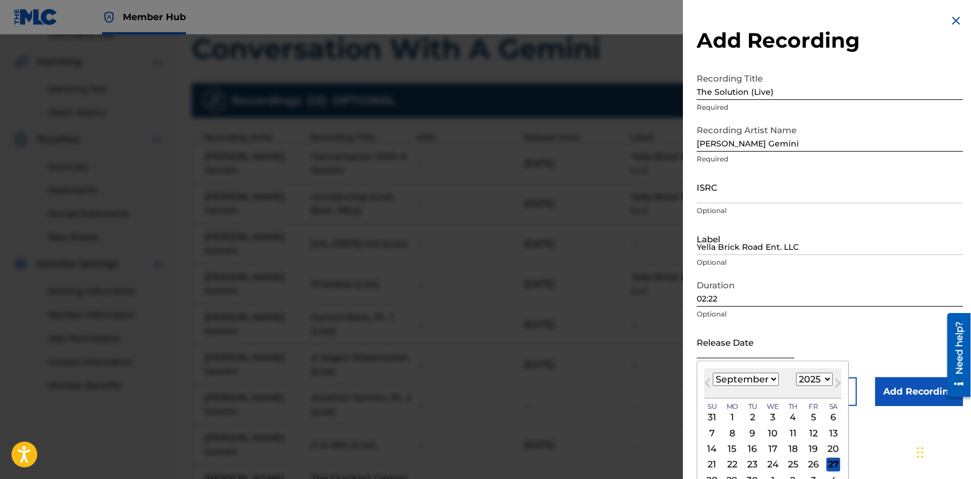
click at [780, 343] on input "text" at bounding box center [746, 341] width 98 height 33
click at [773, 383] on select "January February March April May June July August September October November De…" at bounding box center [746, 379] width 66 height 13
select select "7"
click at [713, 373] on select "January February March April May June July August September October November De…" at bounding box center [746, 379] width 66 height 13
click at [826, 380] on select "1899 1900 1901 1902 1903 1904 1905 1906 1907 1908 1909 1910 1911 1912 1913 1914…" at bounding box center [814, 379] width 37 height 13
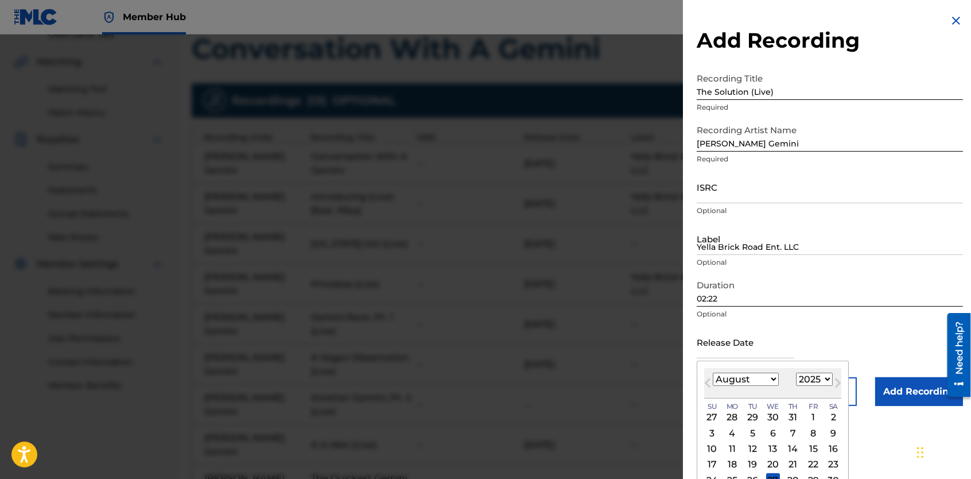
select select "2023"
click at [796, 373] on select "1899 1900 1901 1902 1903 1904 1905 1906 1907 1908 1909 1910 1911 1912 1913 1914…" at bounding box center [814, 379] width 37 height 13
click at [810, 466] on div "25" at bounding box center [814, 465] width 14 height 14
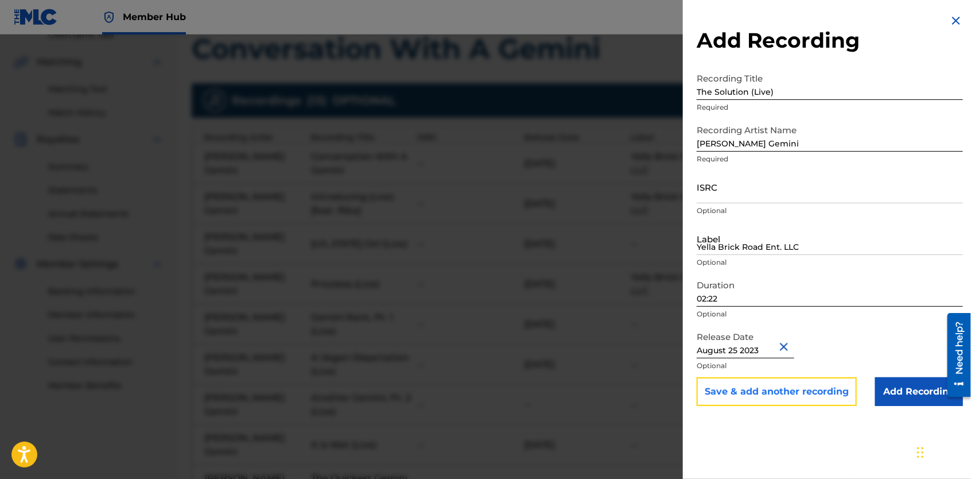
click at [804, 398] on button "Save & add another recording" at bounding box center [777, 391] width 160 height 29
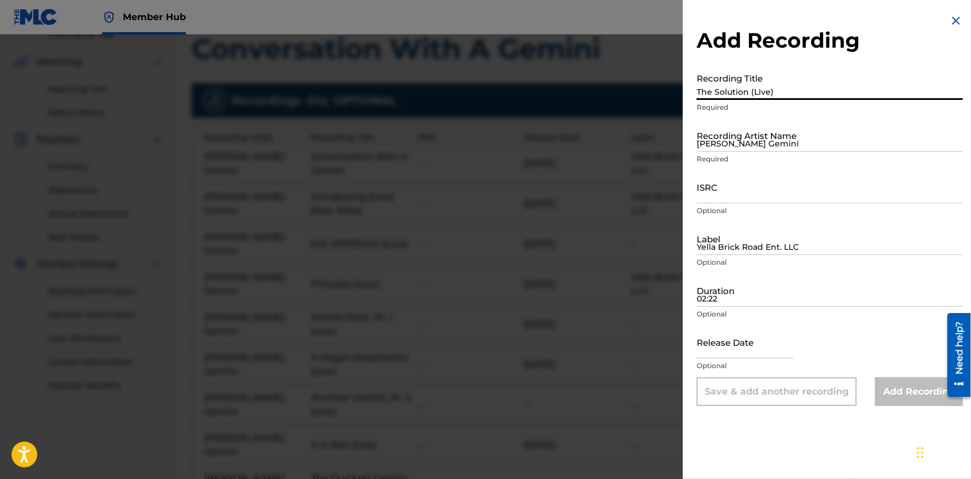
click at [725, 83] on input "The Solution (Live)" at bounding box center [830, 83] width 266 height 33
type input "The Garden (Live)"
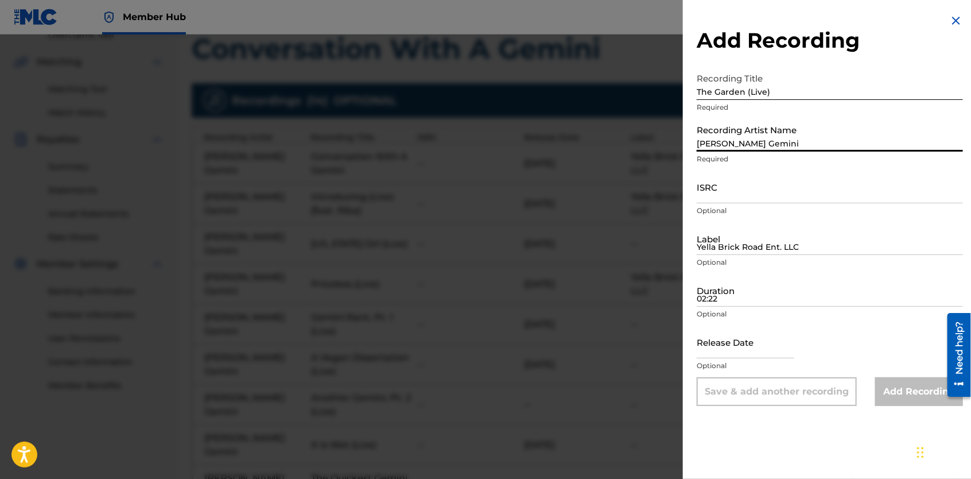
click at [726, 129] on input "[PERSON_NAME] Gemini" at bounding box center [830, 135] width 266 height 33
type input "[PERSON_NAME] Gemini"
type input "Yella Brick Road Ent. LLC"
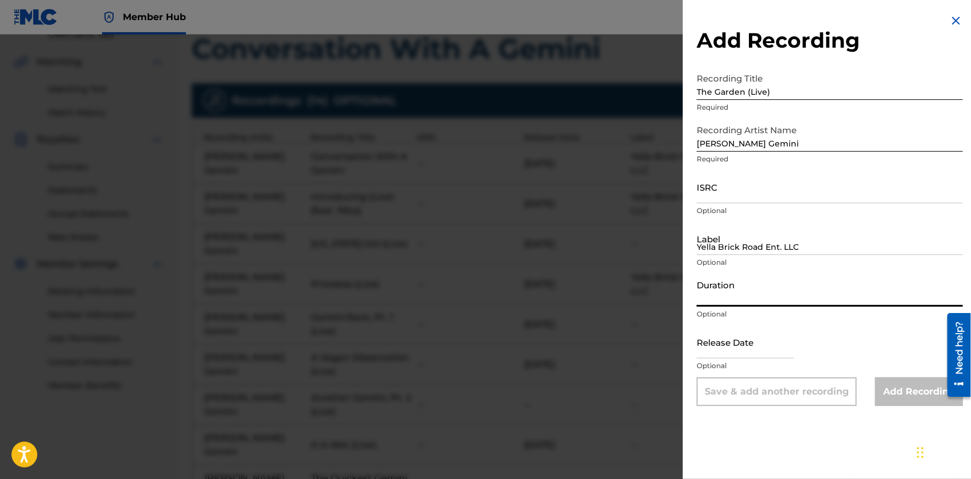
click at [733, 294] on input "Duration" at bounding box center [830, 290] width 266 height 33
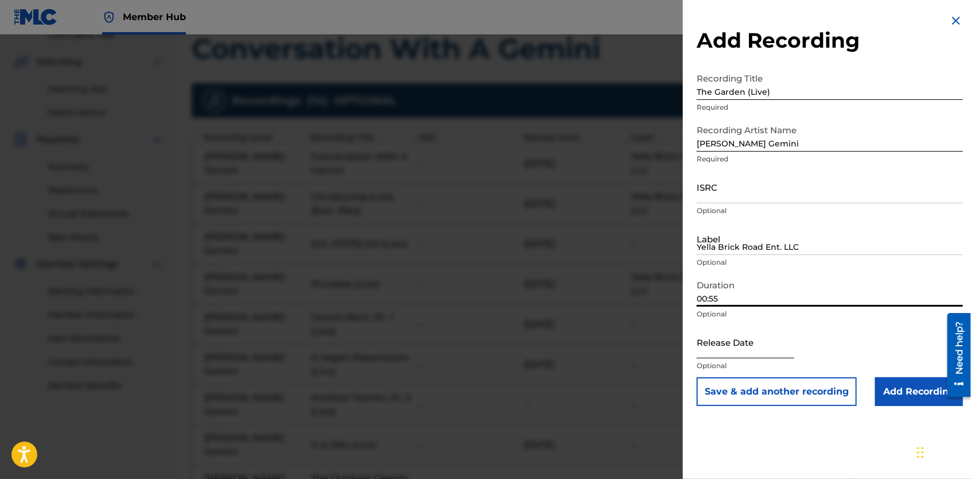
type input "00:55"
select select "8"
select select "2025"
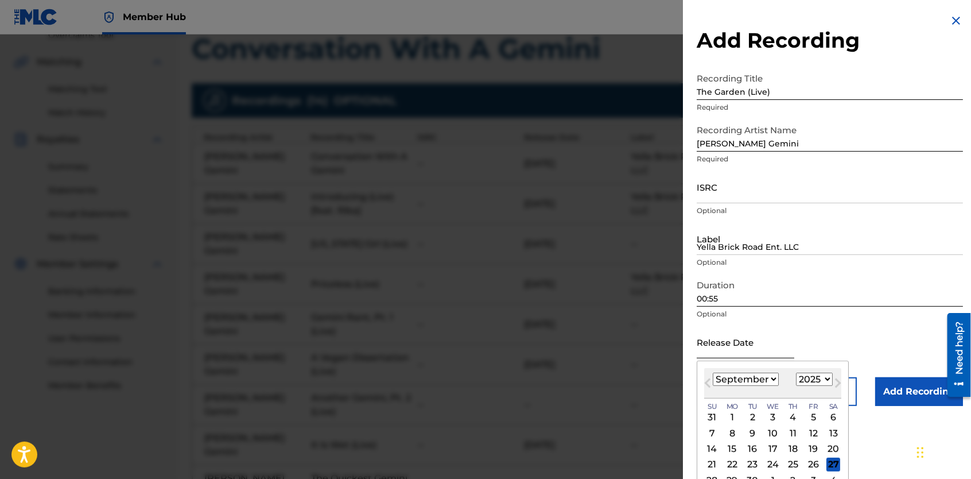
click at [731, 343] on input "text" at bounding box center [746, 341] width 98 height 33
click at [776, 379] on select "January February March April May June July August September October November De…" at bounding box center [746, 379] width 66 height 13
select select "7"
click at [713, 373] on select "January February March April May June July August September October November De…" at bounding box center [746, 379] width 66 height 13
click at [824, 373] on select "1899 1900 1901 1902 1903 1904 1905 1906 1907 1908 1909 1910 1911 1912 1913 1914…" at bounding box center [814, 379] width 37 height 13
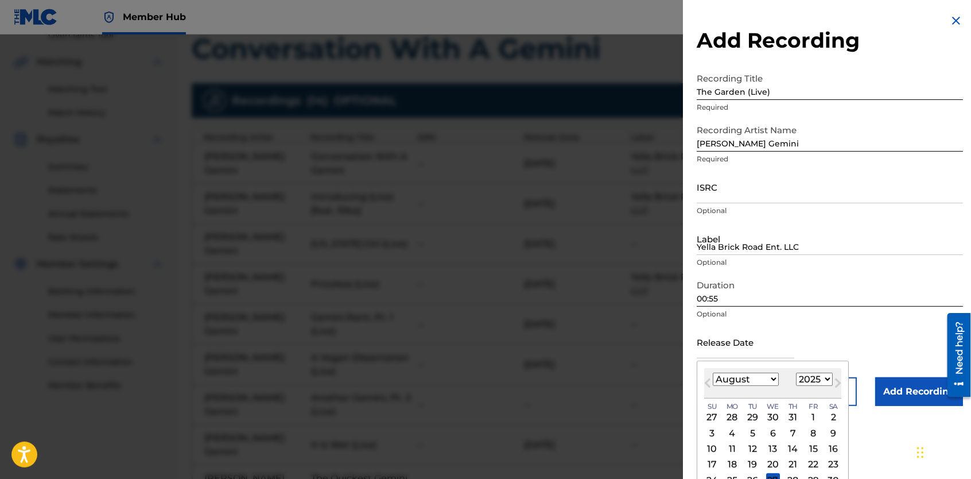
select select "2023"
click at [796, 373] on select "1899 1900 1901 1902 1903 1904 1905 1906 1907 1908 1909 1910 1911 1912 1913 1914…" at bounding box center [814, 379] width 37 height 13
click at [810, 464] on div "25" at bounding box center [814, 465] width 14 height 14
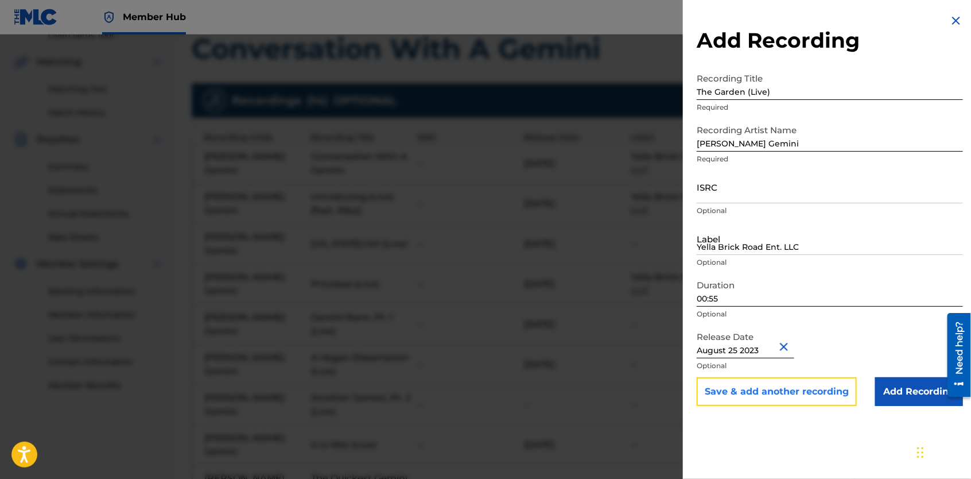
click at [798, 394] on button "Save & add another recording" at bounding box center [777, 391] width 160 height 29
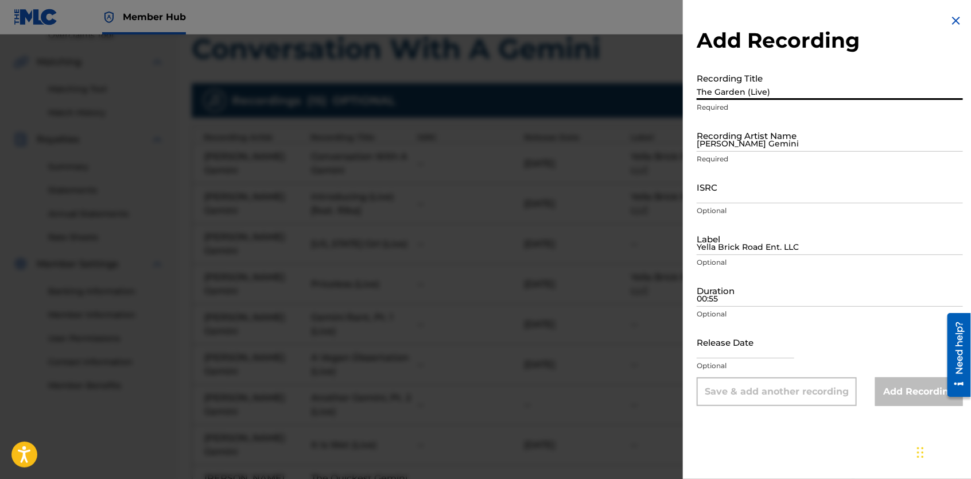
click at [736, 90] on input "The Garden (Live)" at bounding box center [830, 83] width 266 height 33
type input "New Shit (Live)"
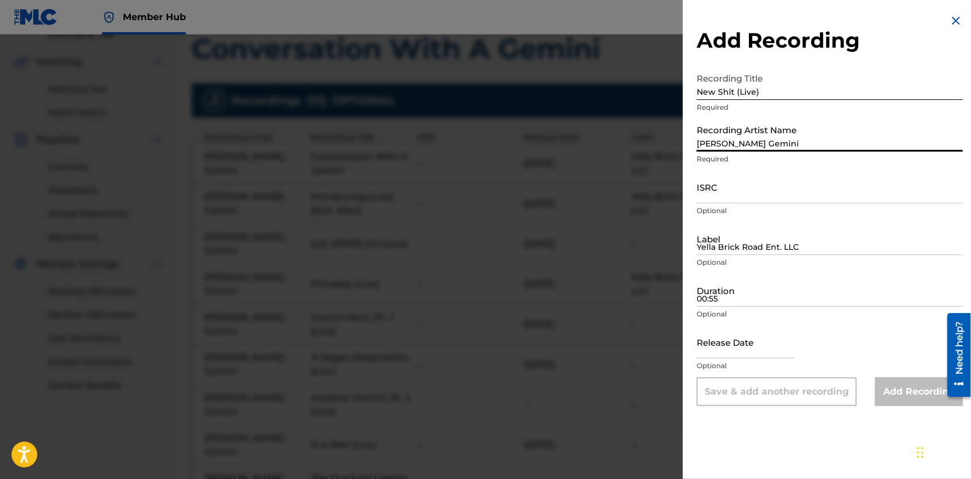
click at [785, 138] on input "[PERSON_NAME] Gemini" at bounding box center [830, 135] width 266 height 33
type input "[PERSON_NAME] Gemini"
type input "Yella Brick Road Ent. LLC"
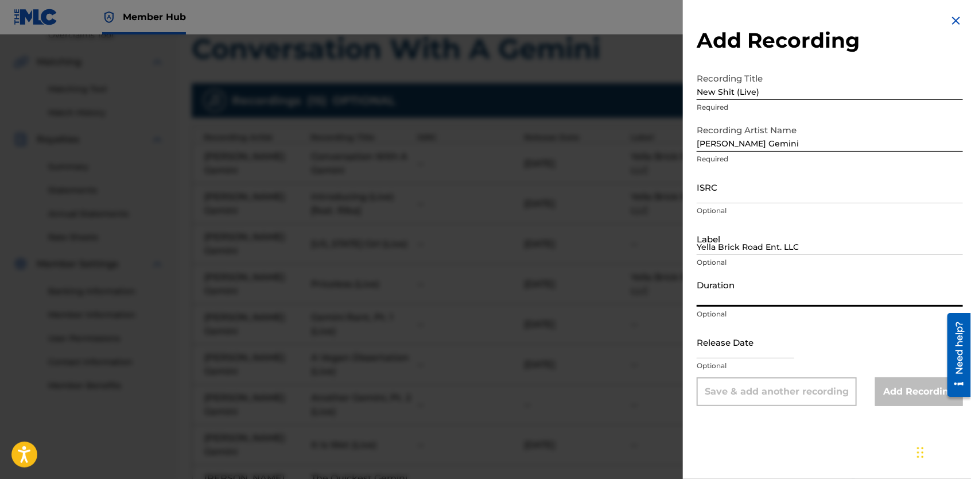
click at [748, 286] on input "Duration" at bounding box center [830, 290] width 266 height 33
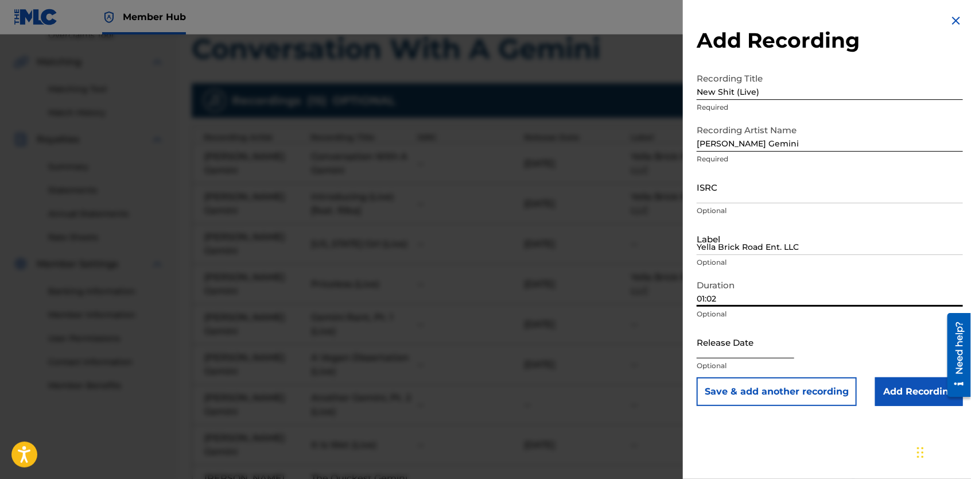
type input "01:02"
select select "8"
select select "2025"
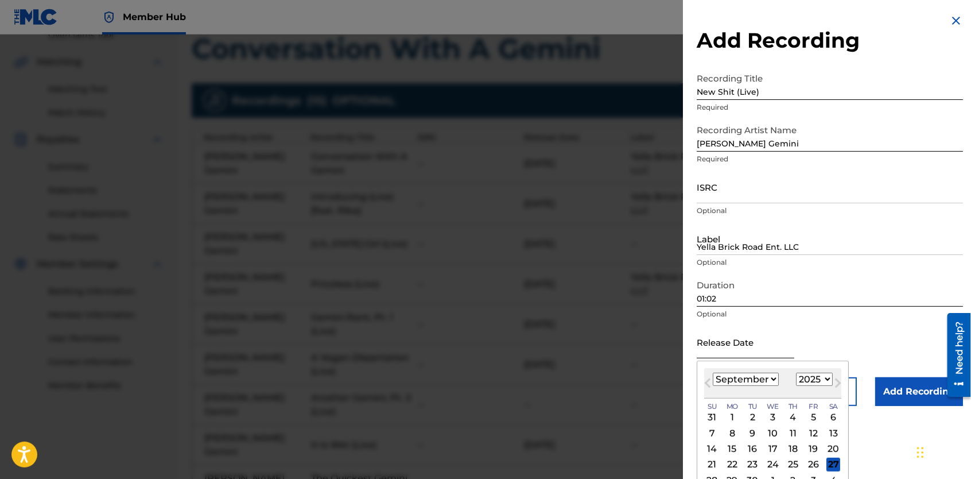
click at [736, 347] on input "text" at bounding box center [746, 341] width 98 height 33
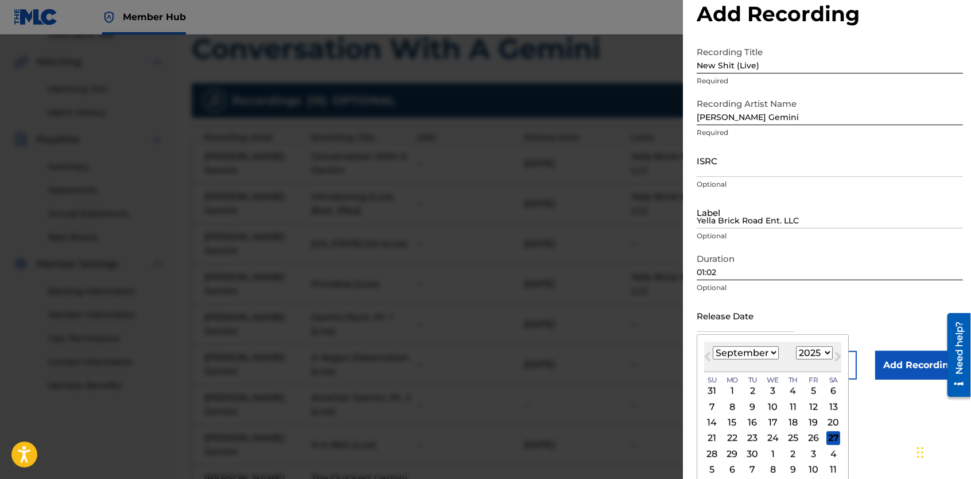
scroll to position [28, 0]
click at [773, 350] on select "January February March April May June July August September October November De…" at bounding box center [746, 351] width 66 height 13
select select "7"
click at [713, 345] on select "January February March April May June July August September October November De…" at bounding box center [746, 351] width 66 height 13
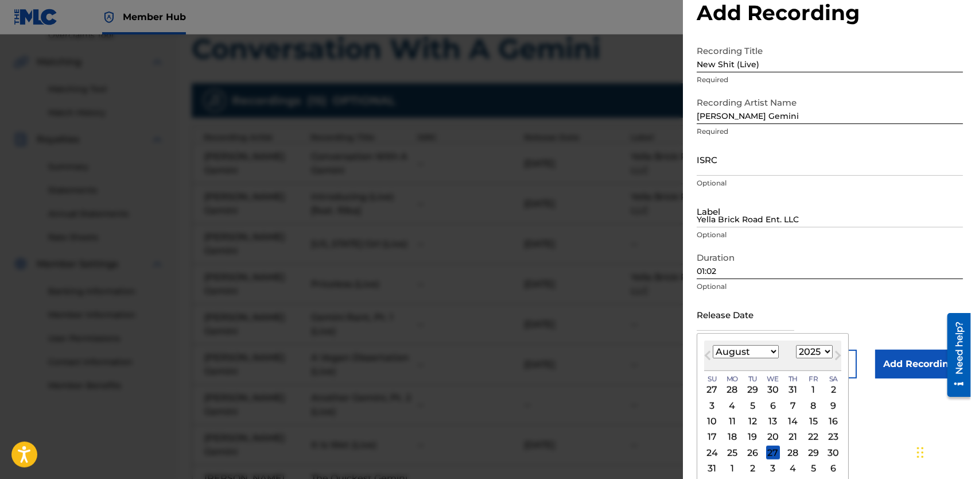
click at [825, 348] on select "1899 1900 1901 1902 1903 1904 1905 1906 1907 1908 1909 1910 1911 1912 1913 1914…" at bounding box center [814, 351] width 37 height 13
select select "2023"
click at [796, 345] on select "1899 1900 1901 1902 1903 1904 1905 1906 1907 1908 1909 1910 1911 1912 1913 1914…" at bounding box center [814, 351] width 37 height 13
click at [817, 435] on div "25" at bounding box center [814, 437] width 14 height 14
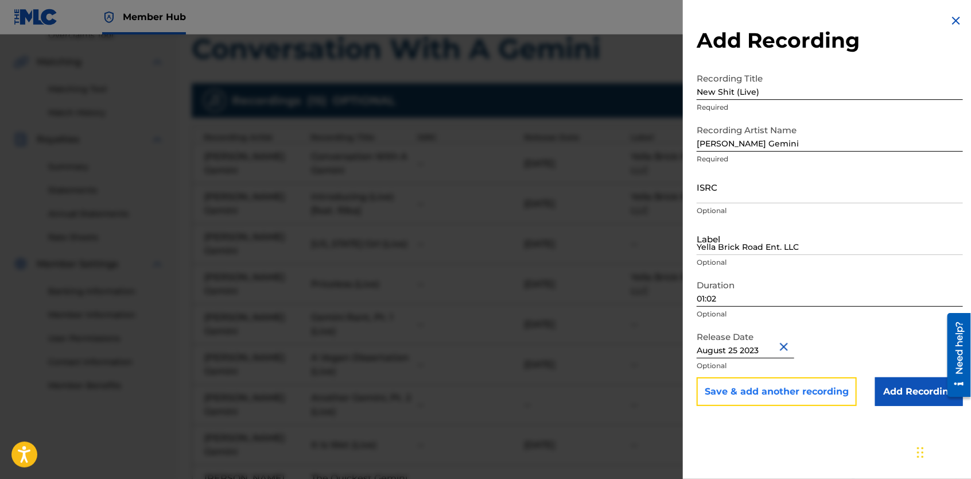
click at [817, 398] on button "Save & add another recording" at bounding box center [777, 391] width 160 height 29
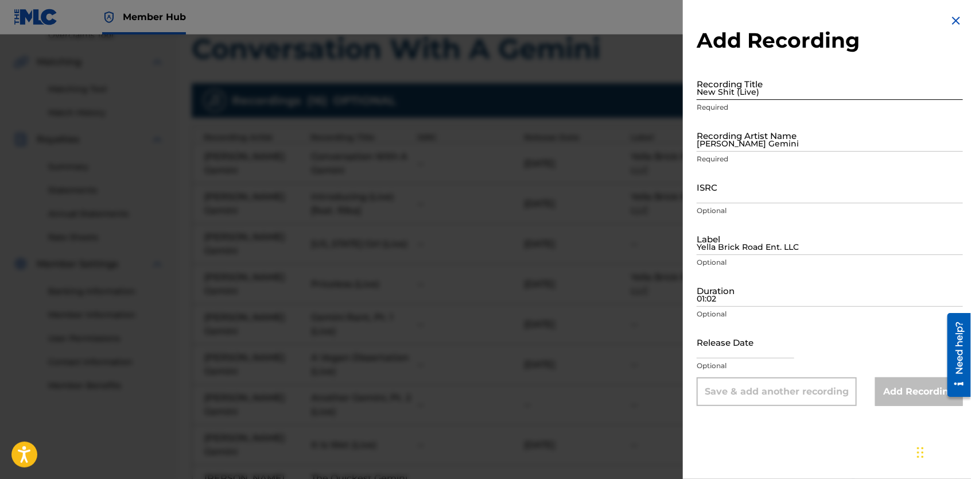
click at [769, 86] on input "New Shit (Live)" at bounding box center [830, 83] width 266 height 33
type input "Gossiping Planets (Live)"
click at [765, 142] on input "[PERSON_NAME] Gemini" at bounding box center [830, 135] width 266 height 33
type input "[PERSON_NAME] Gemini"
type input "Yella Brick Road Ent. LLC"
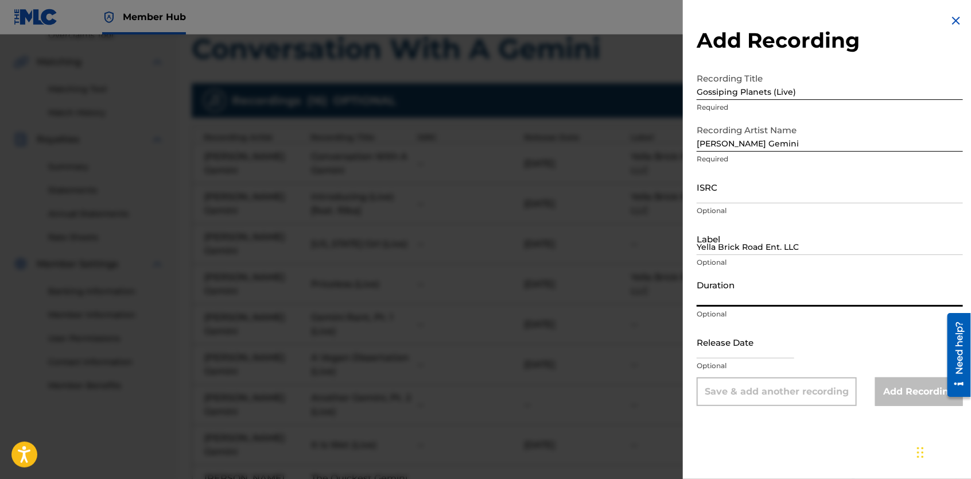
click at [730, 299] on input "Duration" at bounding box center [830, 290] width 266 height 33
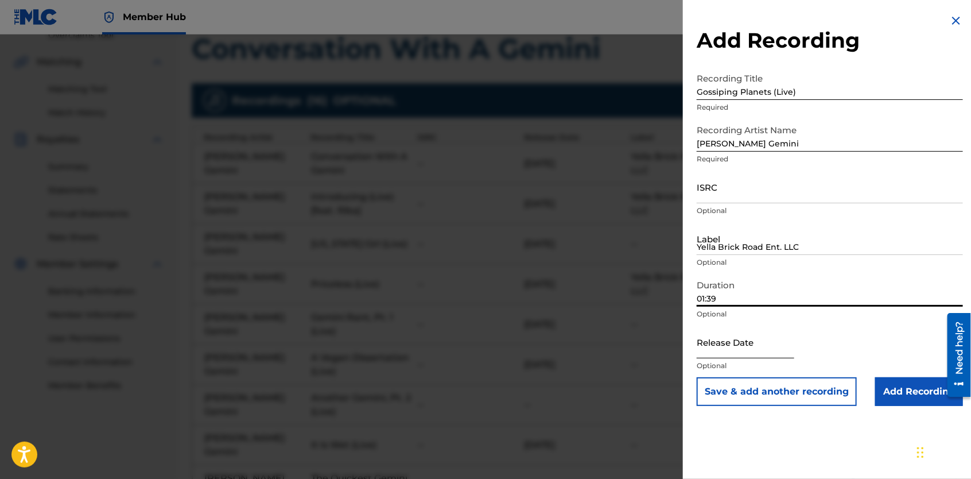
type input "01:39"
select select "8"
select select "2025"
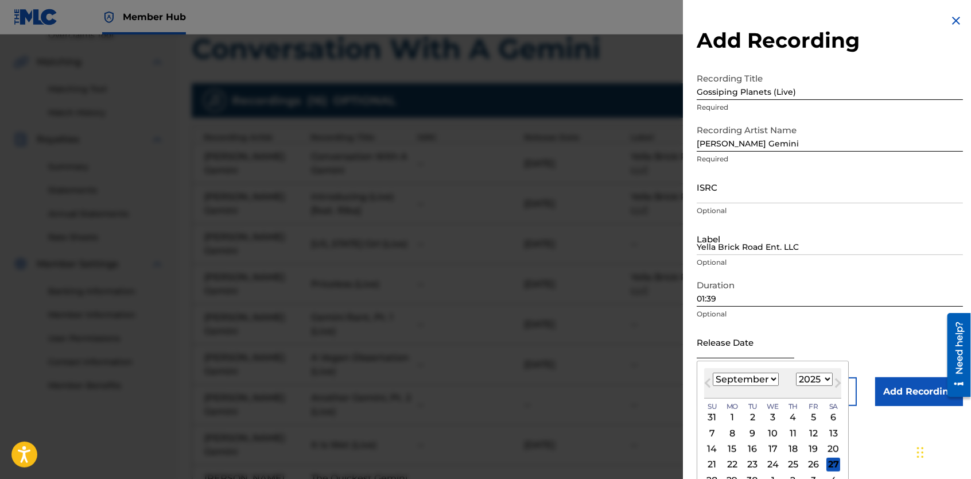
click at [753, 346] on input "text" at bounding box center [746, 341] width 98 height 33
click at [768, 379] on select "January February March April May June July August September October November De…" at bounding box center [746, 379] width 66 height 13
select select "7"
click at [713, 373] on select "January February March April May June July August September October November De…" at bounding box center [746, 379] width 66 height 13
click at [827, 379] on select "1899 1900 1901 1902 1903 1904 1905 1906 1907 1908 1909 1910 1911 1912 1913 1914…" at bounding box center [814, 379] width 37 height 13
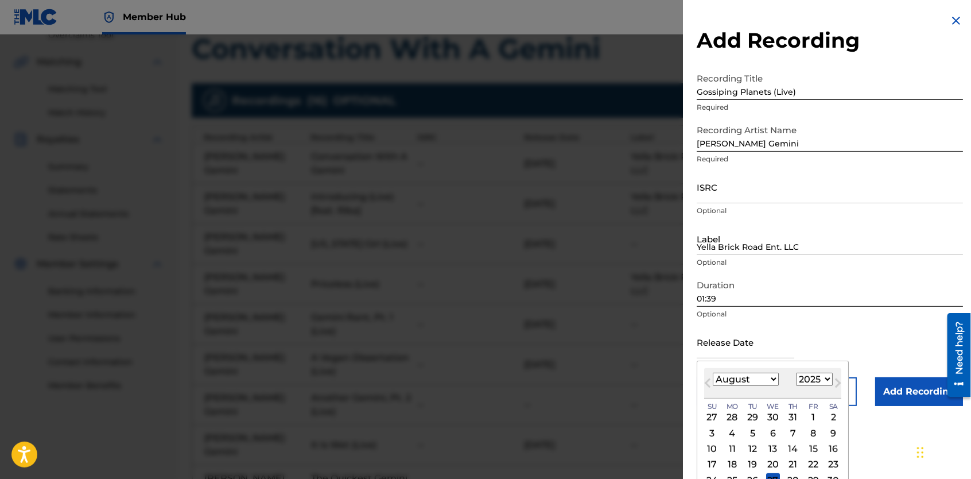
select select "2023"
click at [796, 373] on select "1899 1900 1901 1902 1903 1904 1905 1906 1907 1908 1909 1910 1911 1912 1913 1914…" at bounding box center [814, 379] width 37 height 13
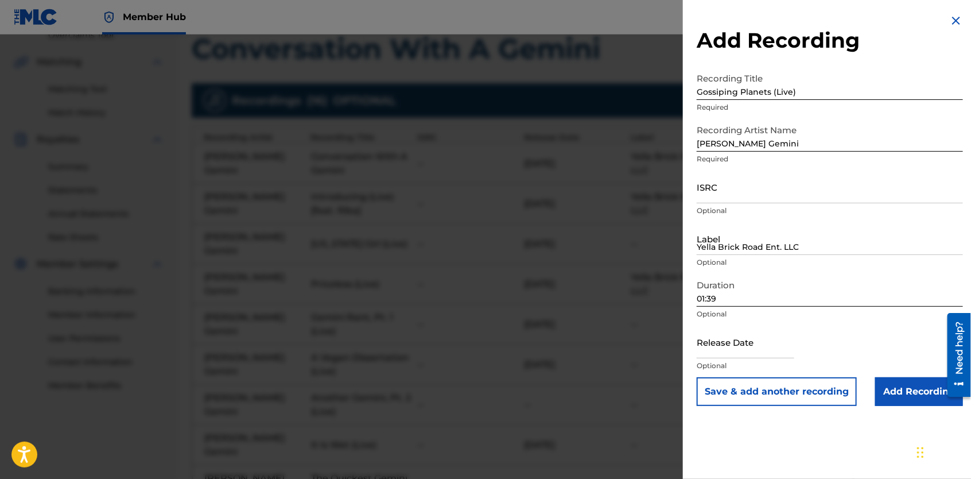
click at [823, 327] on div "Release Date Optional" at bounding box center [830, 351] width 266 height 52
click at [768, 350] on input "text" at bounding box center [746, 341] width 98 height 33
select select "8"
select select "2025"
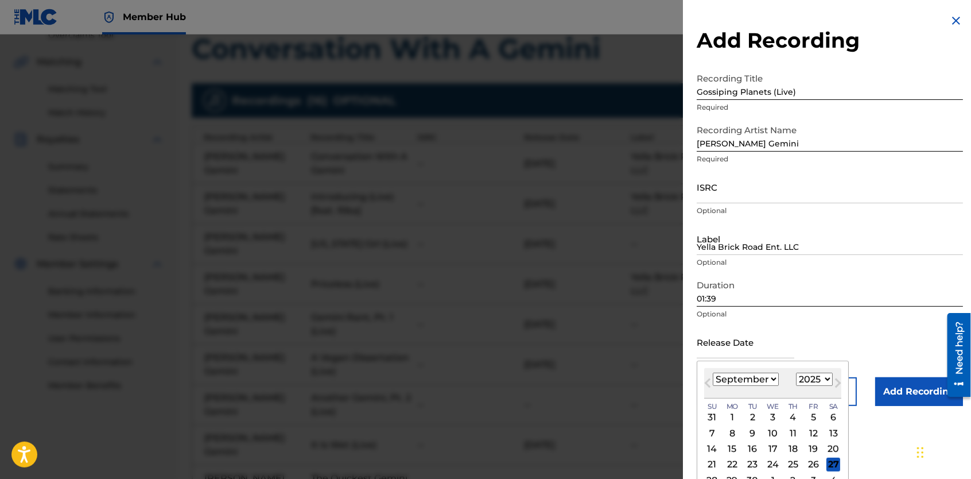
click at [774, 382] on select "January February March April May June July August September October November De…" at bounding box center [746, 379] width 66 height 13
select select "7"
click at [713, 373] on select "January February March April May June July August September October November De…" at bounding box center [746, 379] width 66 height 13
click at [825, 375] on select "1899 1900 1901 1902 1903 1904 1905 1906 1907 1908 1909 1910 1911 1912 1913 1914…" at bounding box center [814, 379] width 37 height 13
select select "2023"
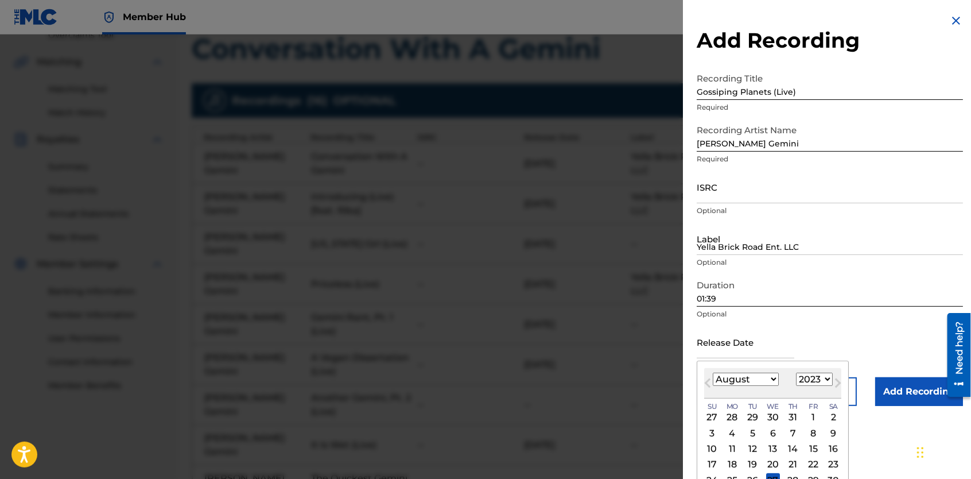
click at [796, 373] on select "1899 1900 1901 1902 1903 1904 1905 1906 1907 1908 1909 1910 1911 1912 1913 1914…" at bounding box center [814, 379] width 37 height 13
click at [809, 463] on div "25" at bounding box center [814, 465] width 14 height 14
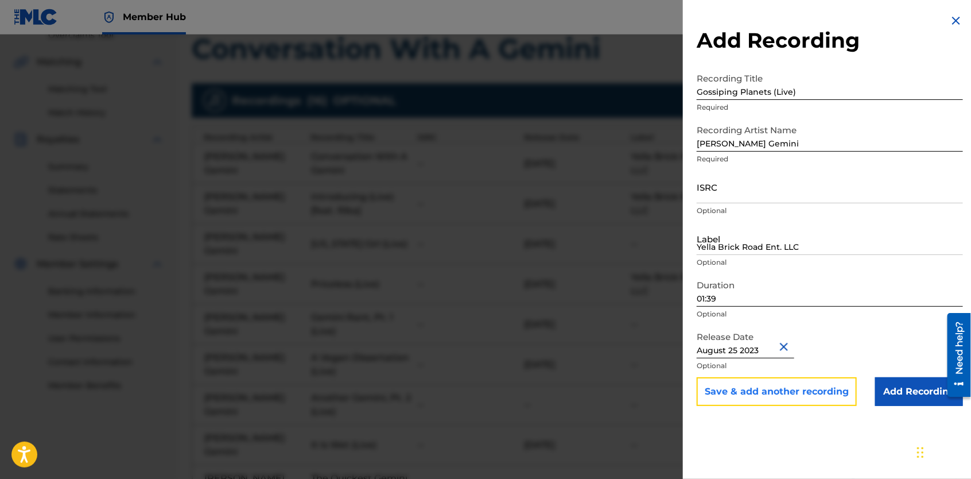
click at [804, 391] on button "Save & add another recording" at bounding box center [777, 391] width 160 height 29
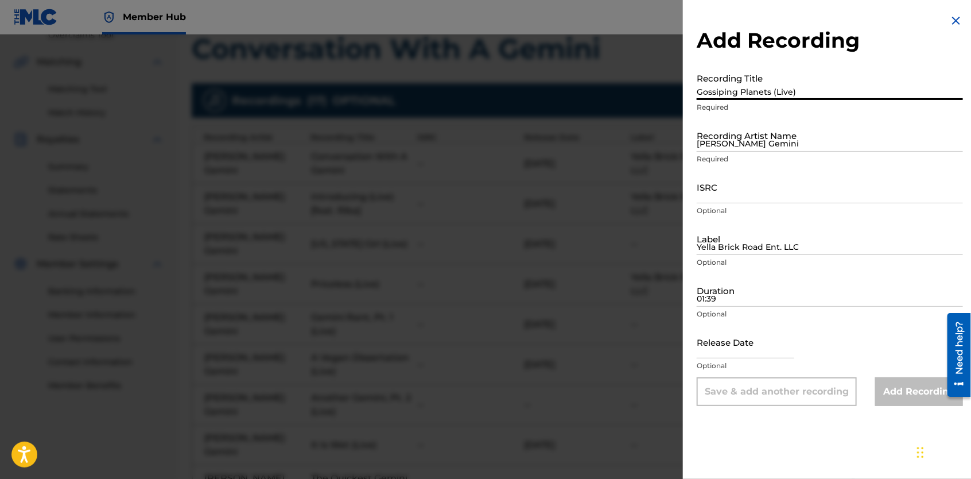
click at [758, 92] on input "Gossiping Planets (Live)" at bounding box center [830, 83] width 266 height 33
type input "A Gemini Farewell (Live)"
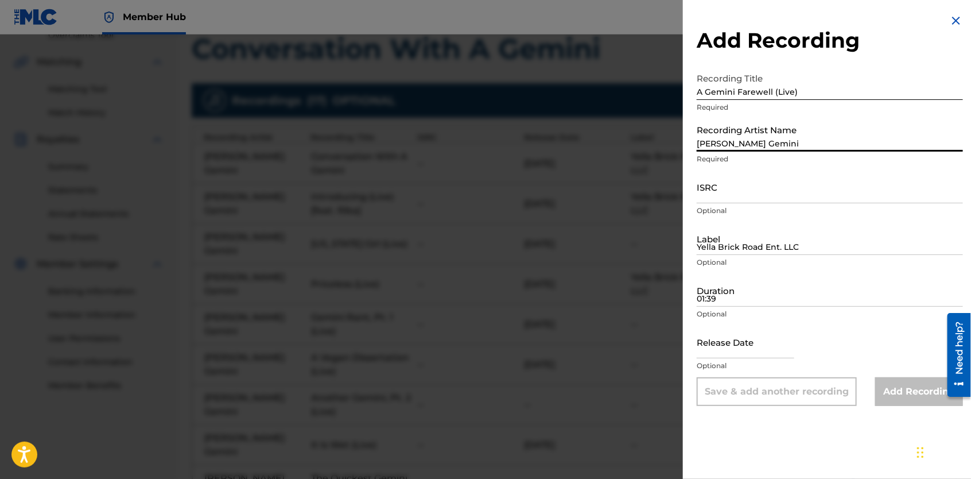
click at [758, 134] on input "[PERSON_NAME] Gemini" at bounding box center [830, 135] width 266 height 33
type input "[PERSON_NAME] Gemini"
type input "Yella Brick Road Ent. LLC"
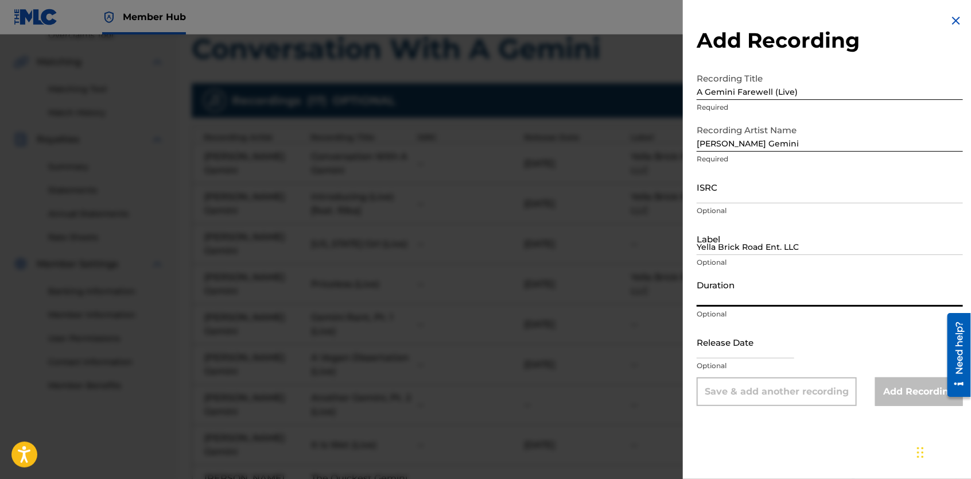
click at [742, 296] on input "Duration" at bounding box center [830, 290] width 266 height 33
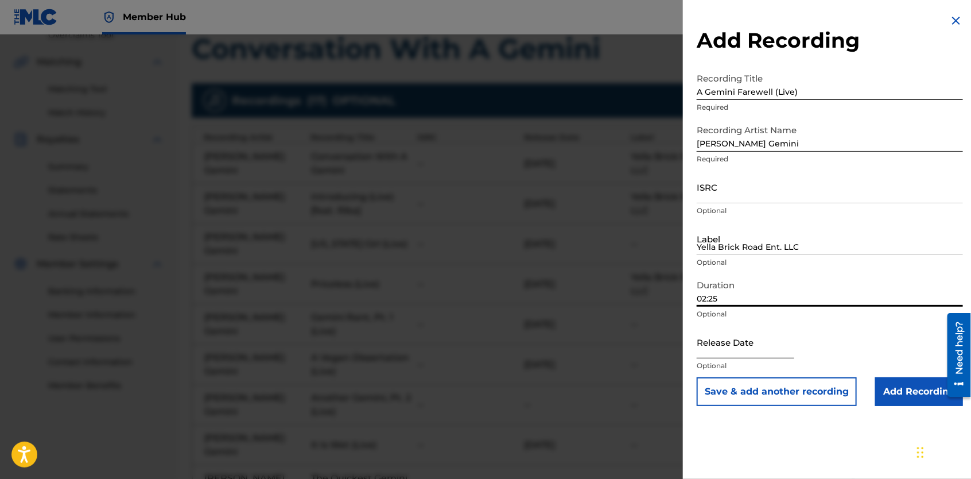
type input "02:25"
select select "8"
select select "2025"
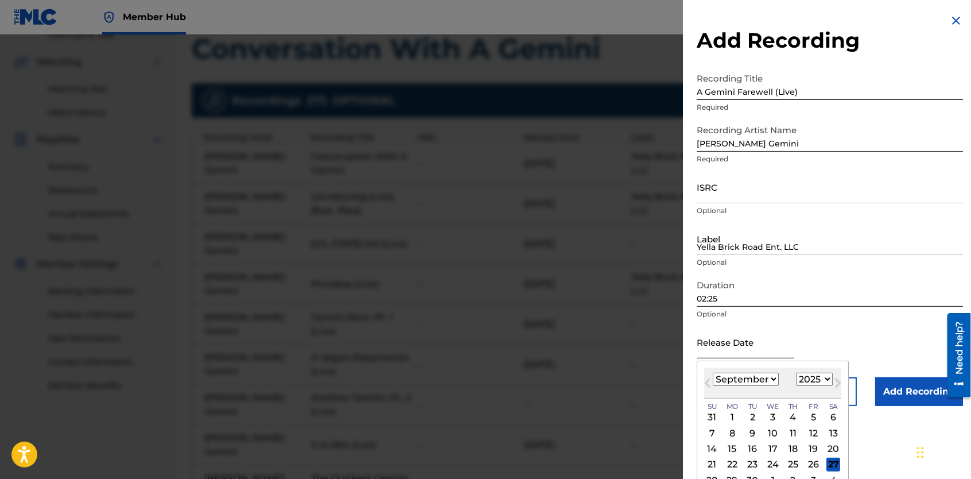
click at [740, 347] on input "text" at bounding box center [746, 341] width 98 height 33
click at [769, 380] on select "January February March April May June July August September October November De…" at bounding box center [746, 379] width 66 height 13
select select "7"
click at [713, 373] on select "January February March April May June July August September October November De…" at bounding box center [746, 379] width 66 height 13
click at [825, 379] on select "1899 1900 1901 1902 1903 1904 1905 1906 1907 1908 1909 1910 1911 1912 1913 1914…" at bounding box center [814, 379] width 37 height 13
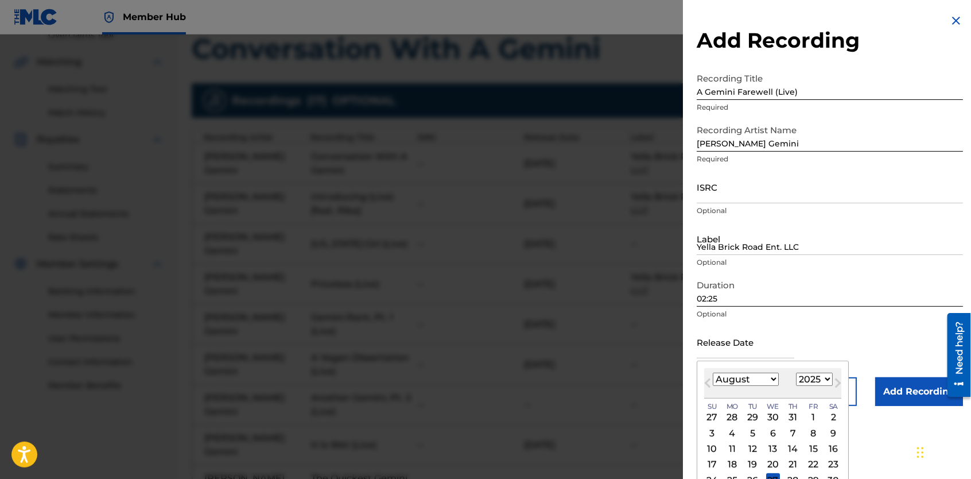
select select "2023"
click at [796, 373] on select "1899 1900 1901 1902 1903 1904 1905 1906 1907 1908 1909 1910 1911 1912 1913 1914…" at bounding box center [814, 379] width 37 height 13
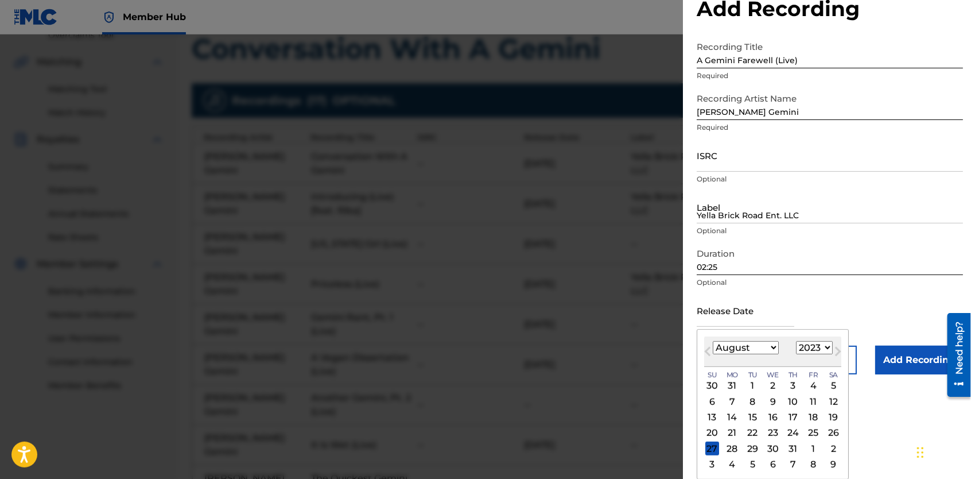
scroll to position [300, 0]
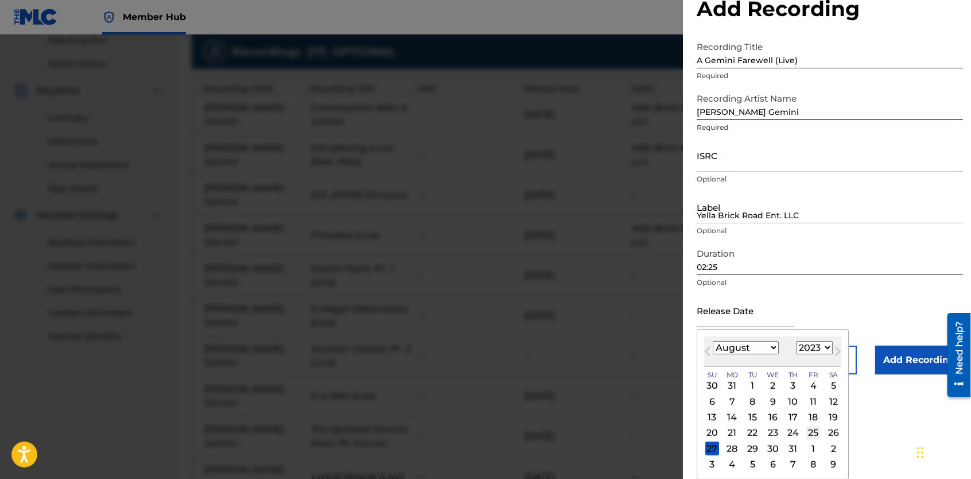
click at [809, 433] on div "25" at bounding box center [814, 433] width 14 height 14
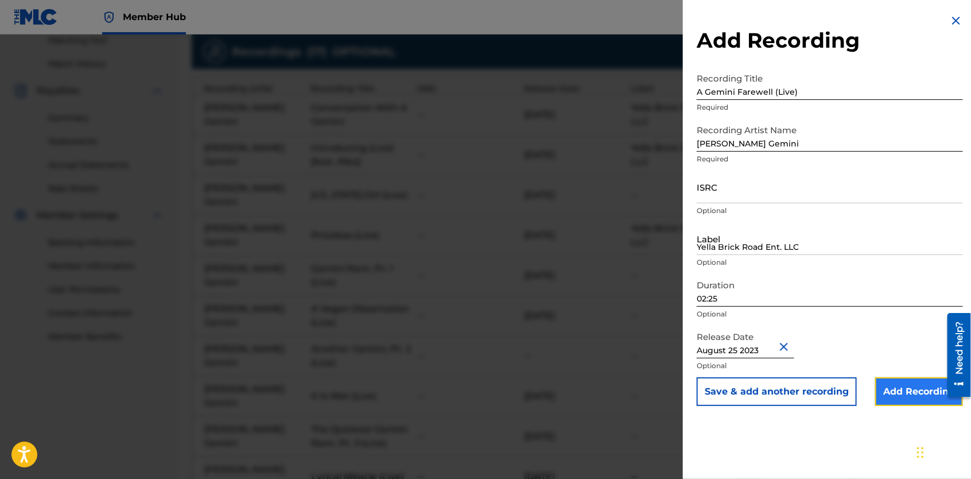
click at [890, 390] on input "Add Recording" at bounding box center [919, 391] width 88 height 29
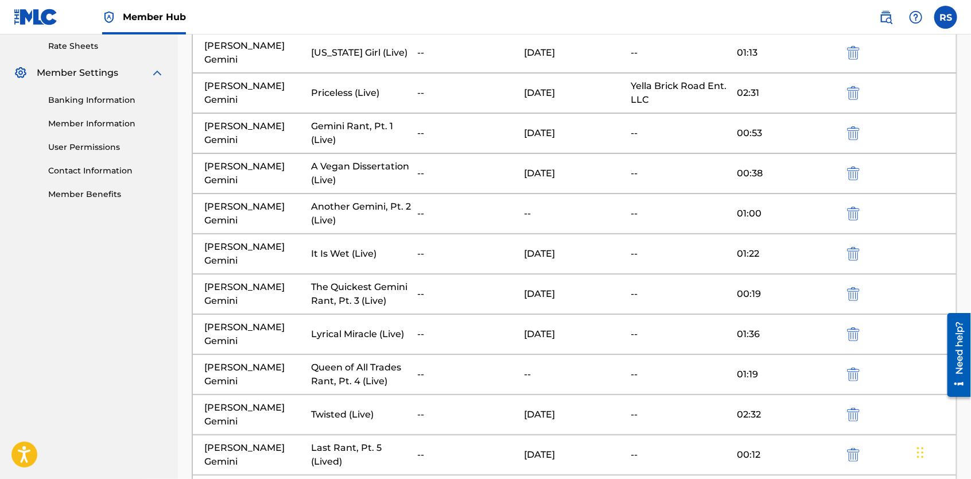
scroll to position [427, 0]
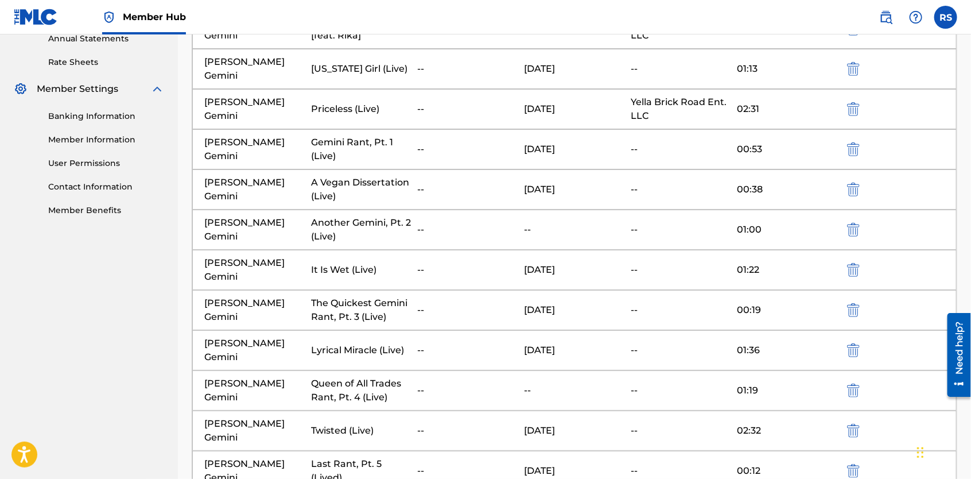
click at [564, 183] on div "[DATE]" at bounding box center [574, 190] width 101 height 14
drag, startPoint x: 564, startPoint y: 169, endPoint x: 565, endPoint y: 194, distance: 24.7
click at [565, 194] on div "[PERSON_NAME] Gemini A Vegan Dissertation (Live) -- [DATE] 00:38" at bounding box center [574, 189] width 765 height 40
click at [563, 223] on div "--" at bounding box center [574, 230] width 101 height 14
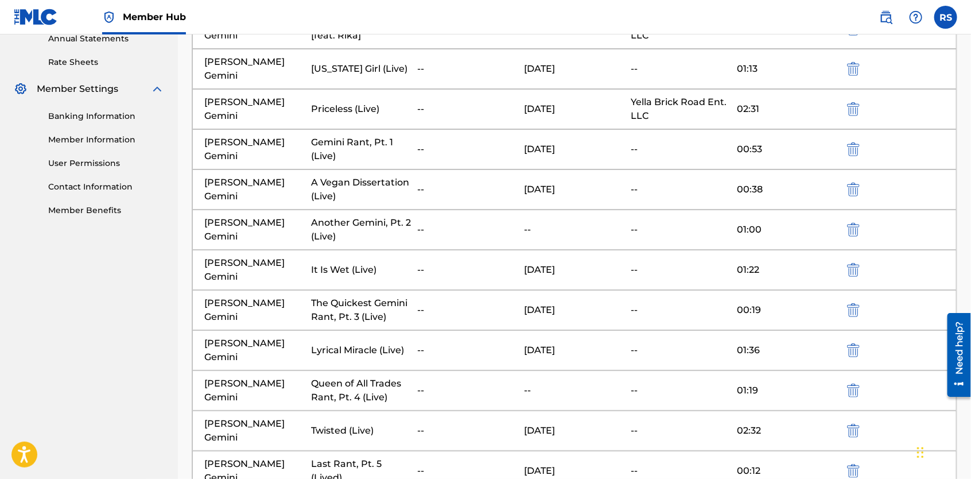
click at [563, 223] on div "--" at bounding box center [574, 230] width 101 height 14
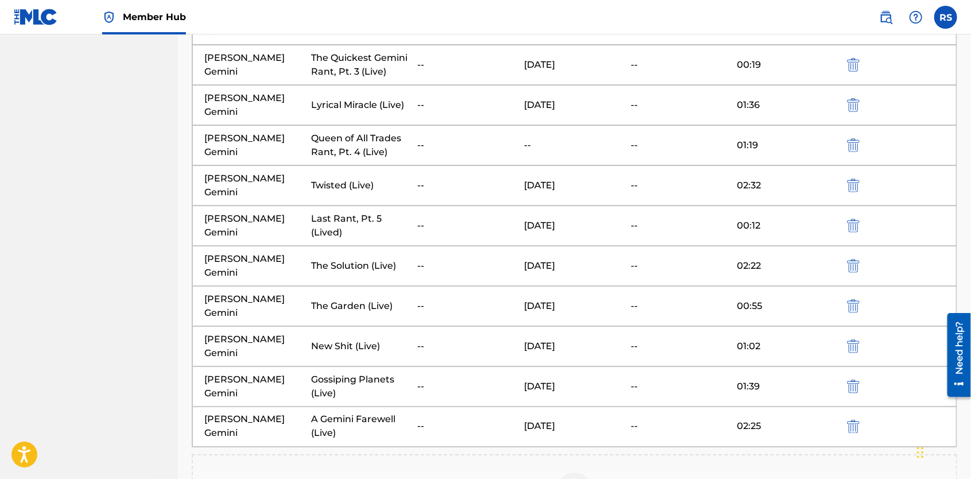
scroll to position [765, 0]
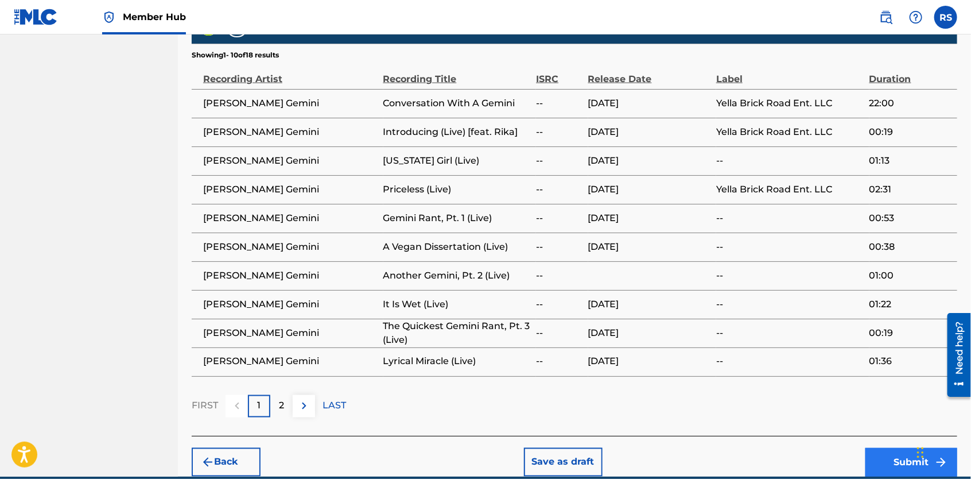
scroll to position [790, 0]
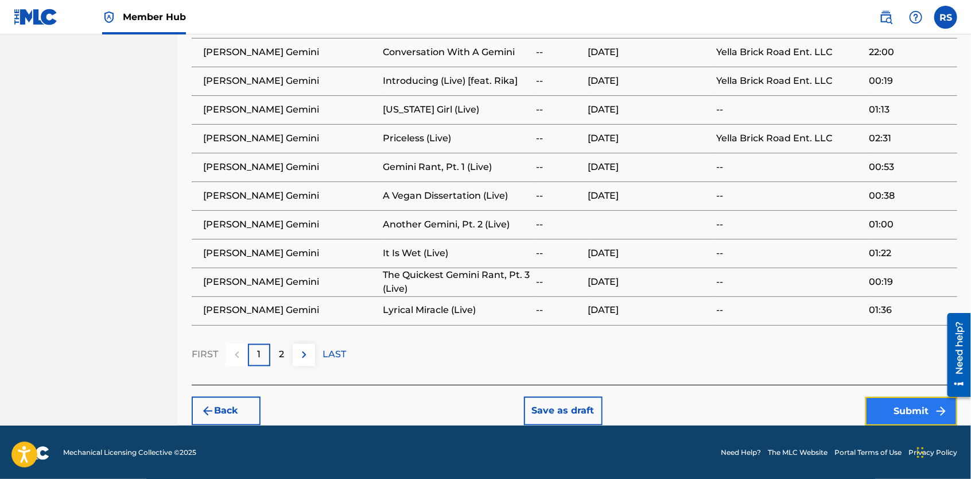
click at [893, 411] on button "Submit" at bounding box center [912, 411] width 92 height 29
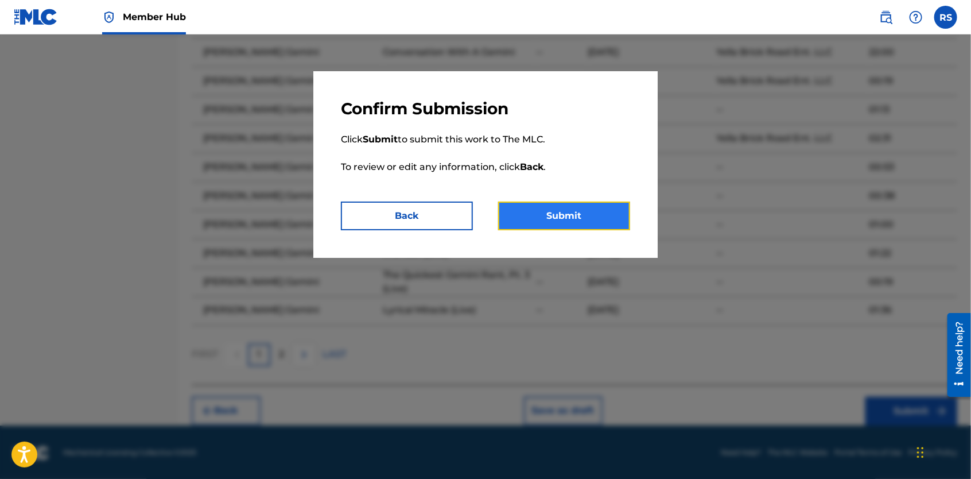
click at [603, 218] on button "Submit" at bounding box center [564, 215] width 132 height 29
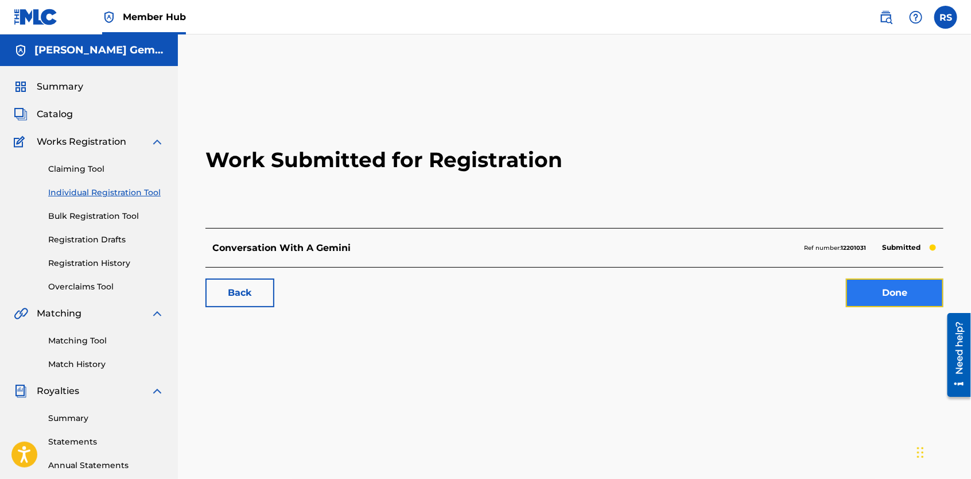
click at [885, 288] on link "Done" at bounding box center [895, 292] width 98 height 29
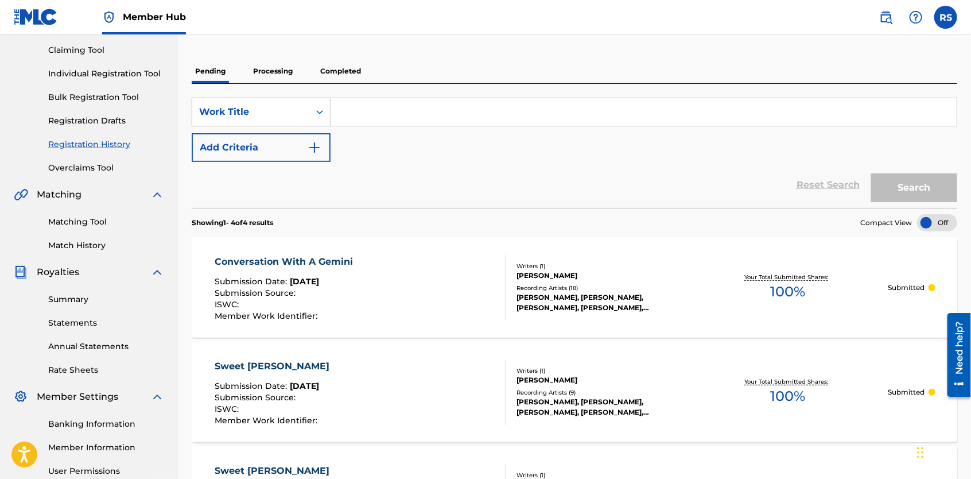
scroll to position [76, 0]
